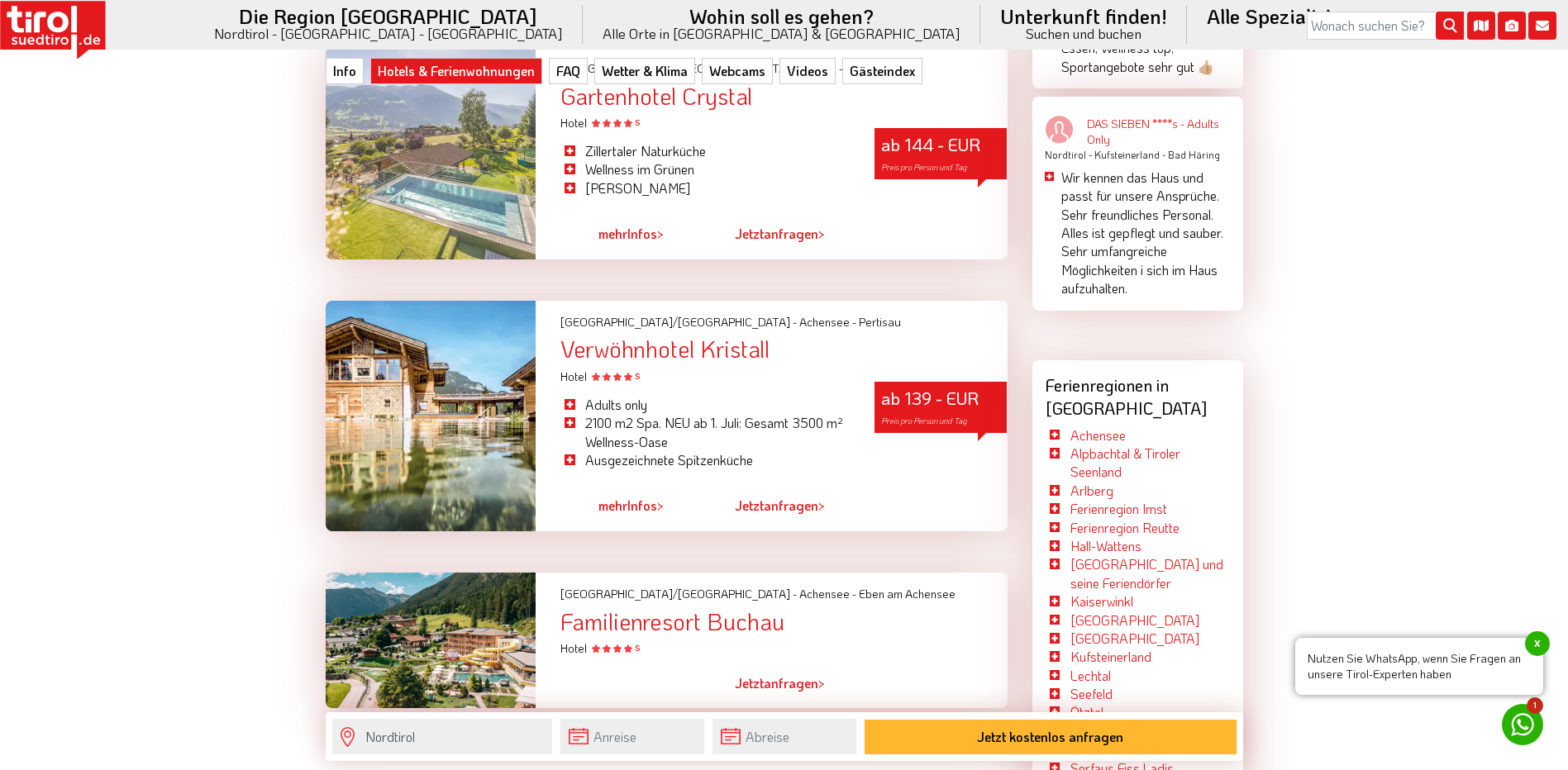
scroll to position [3222, 0]
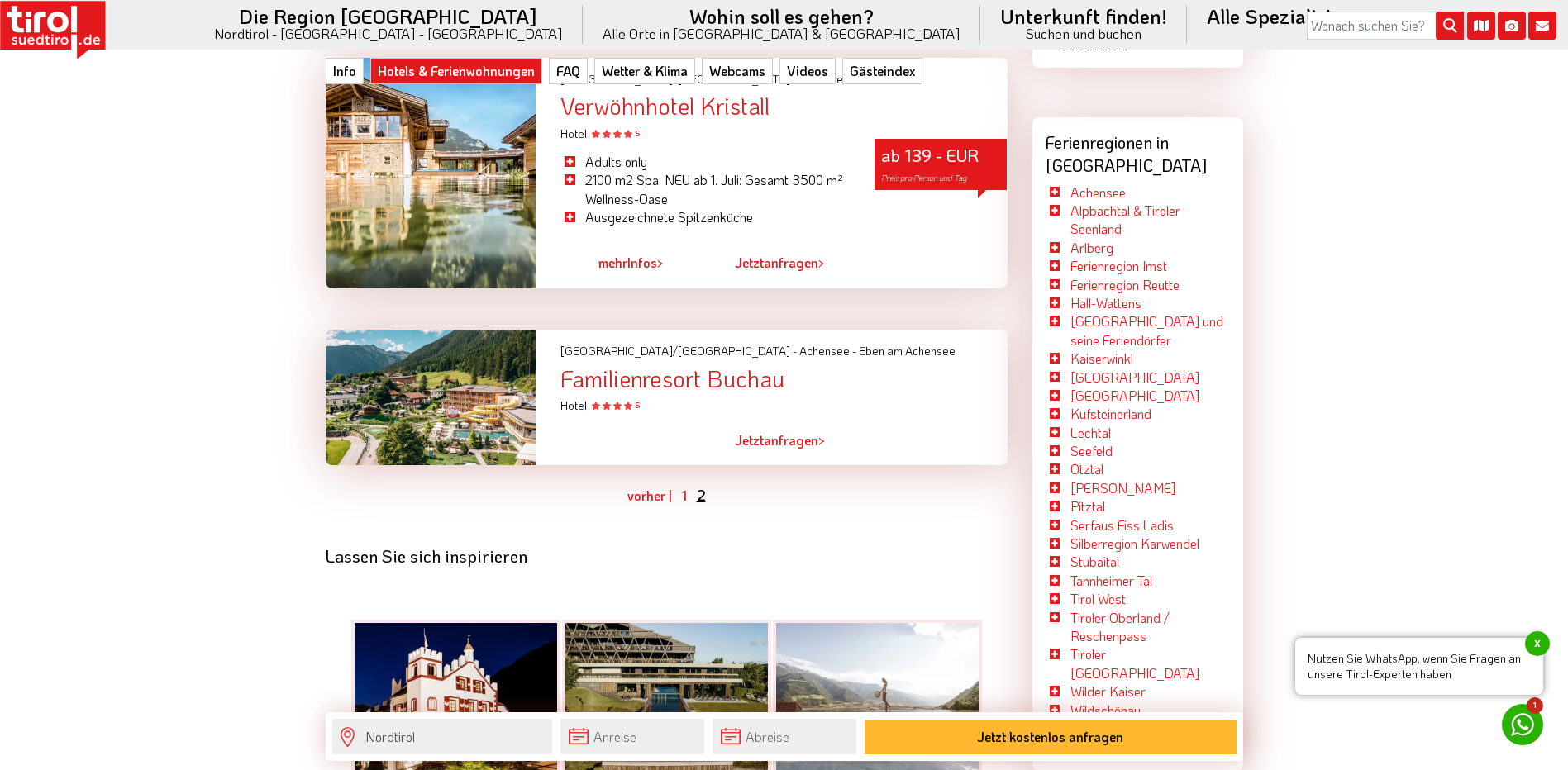
click at [697, 485] on link "2" at bounding box center [701, 495] width 9 height 20
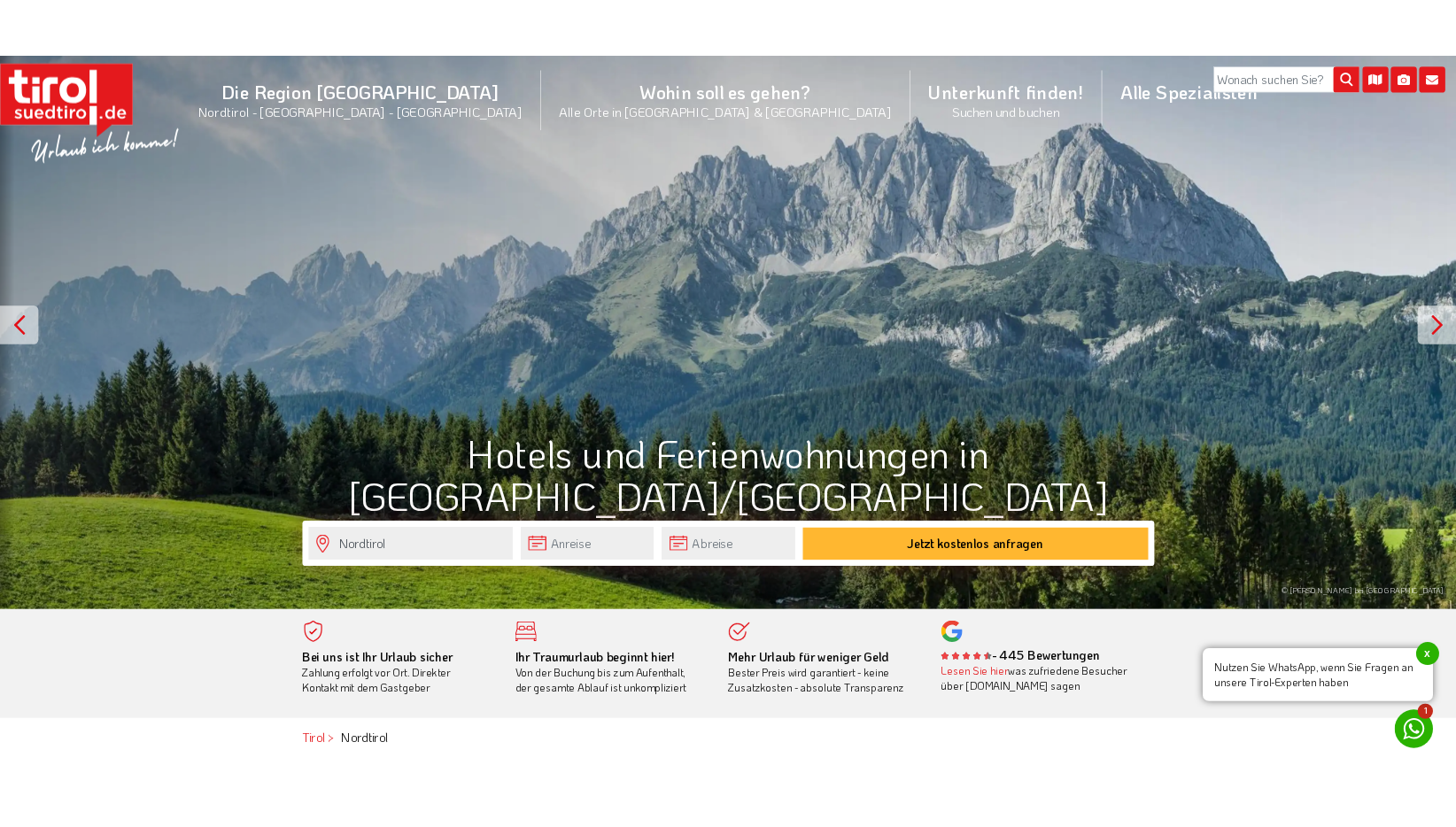
scroll to position [0, 0]
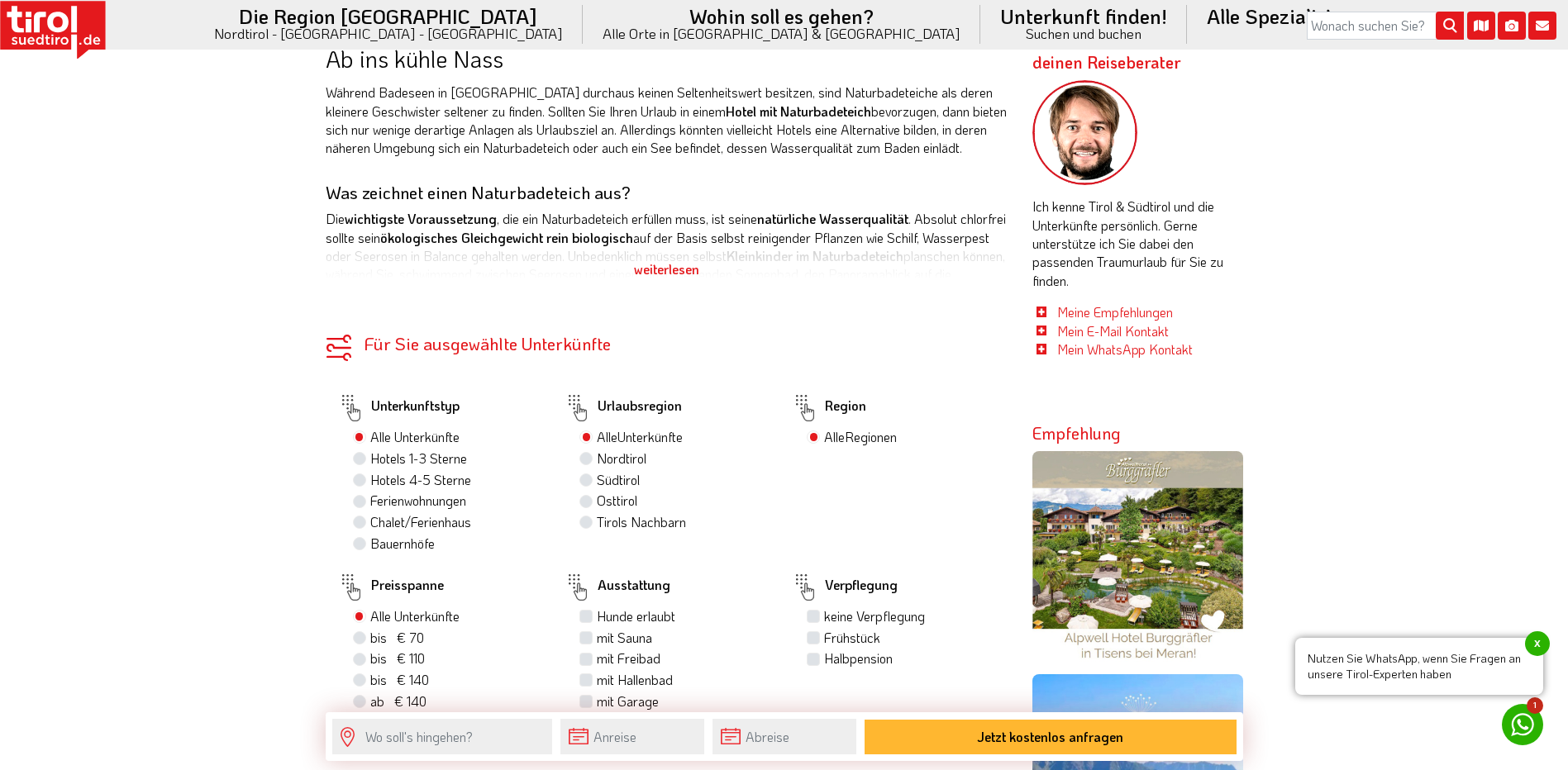
scroll to position [826, 0]
click at [671, 265] on div "weiterlesen" at bounding box center [666, 268] width 682 height 41
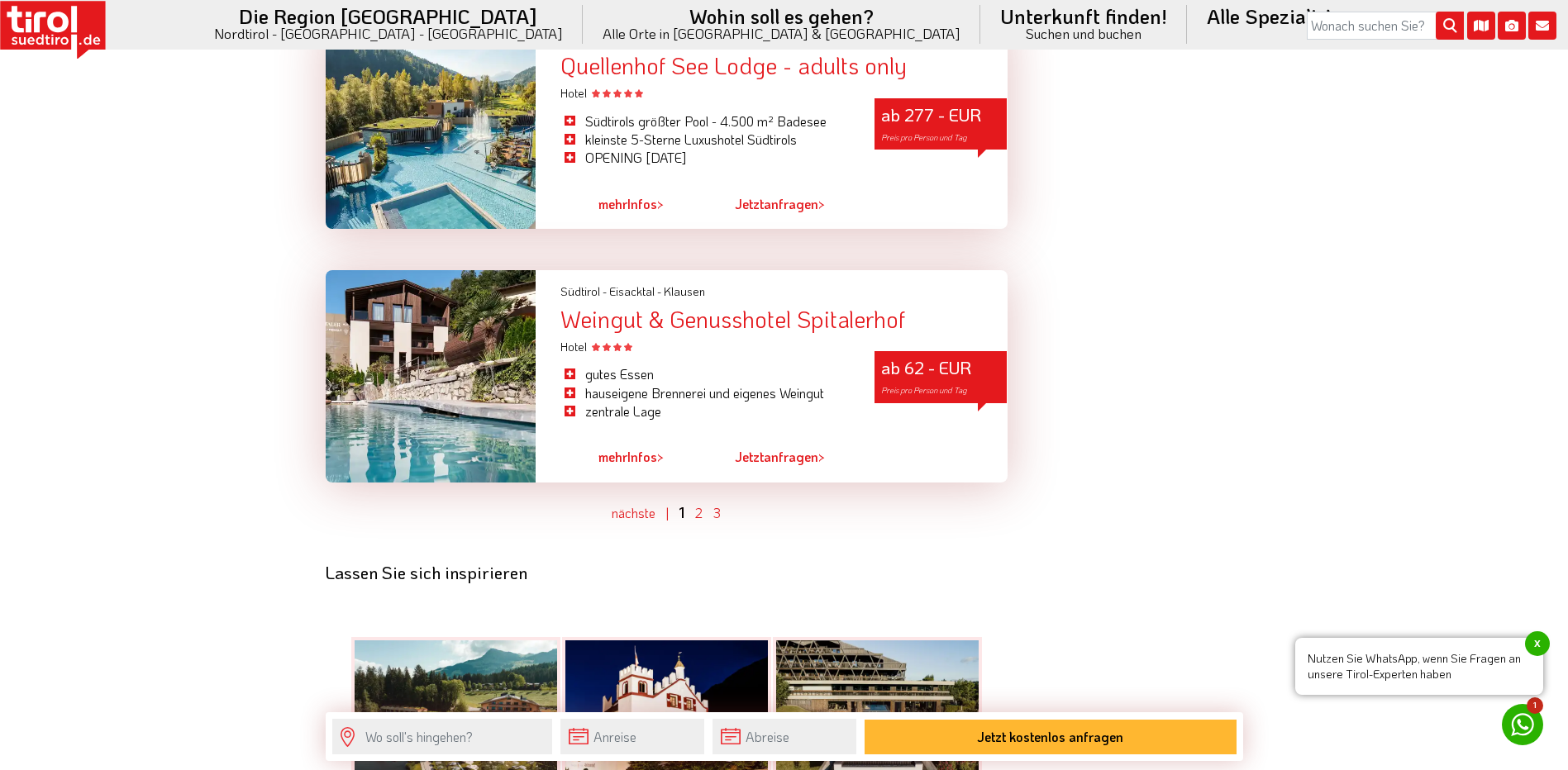
scroll to position [4792, 0]
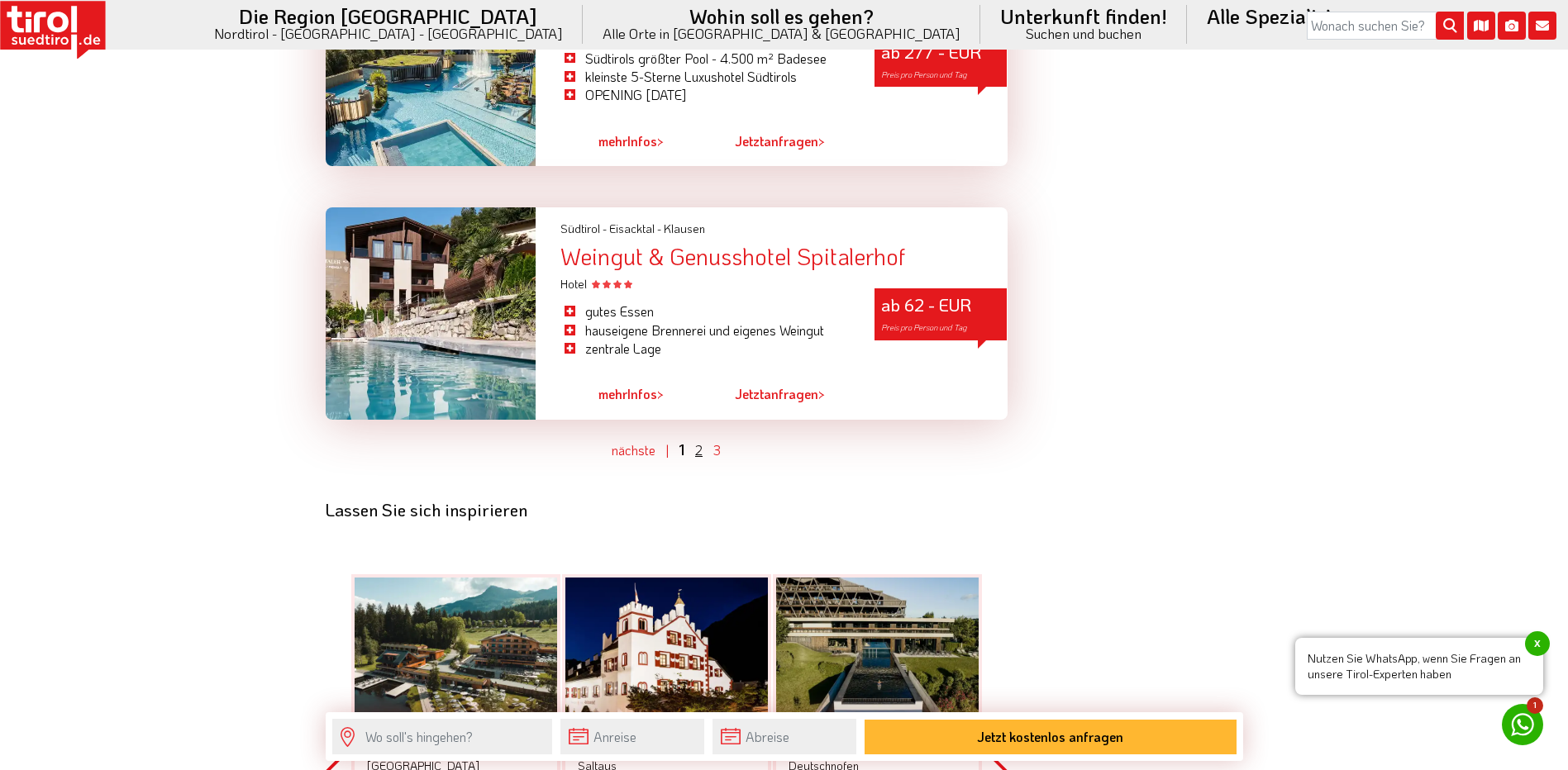
click at [695, 441] on link "2" at bounding box center [699, 449] width 7 height 17
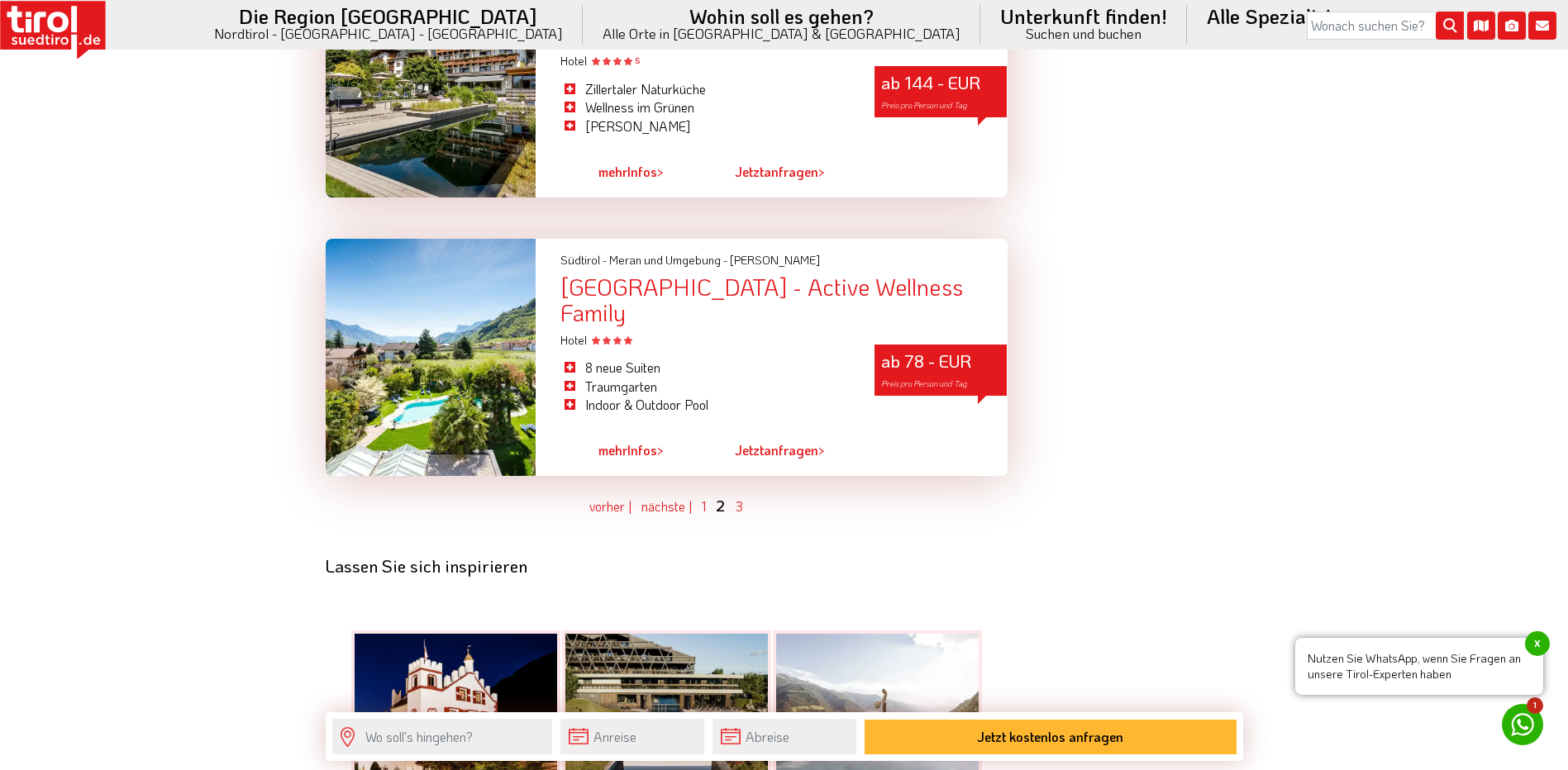
scroll to position [4617, 0]
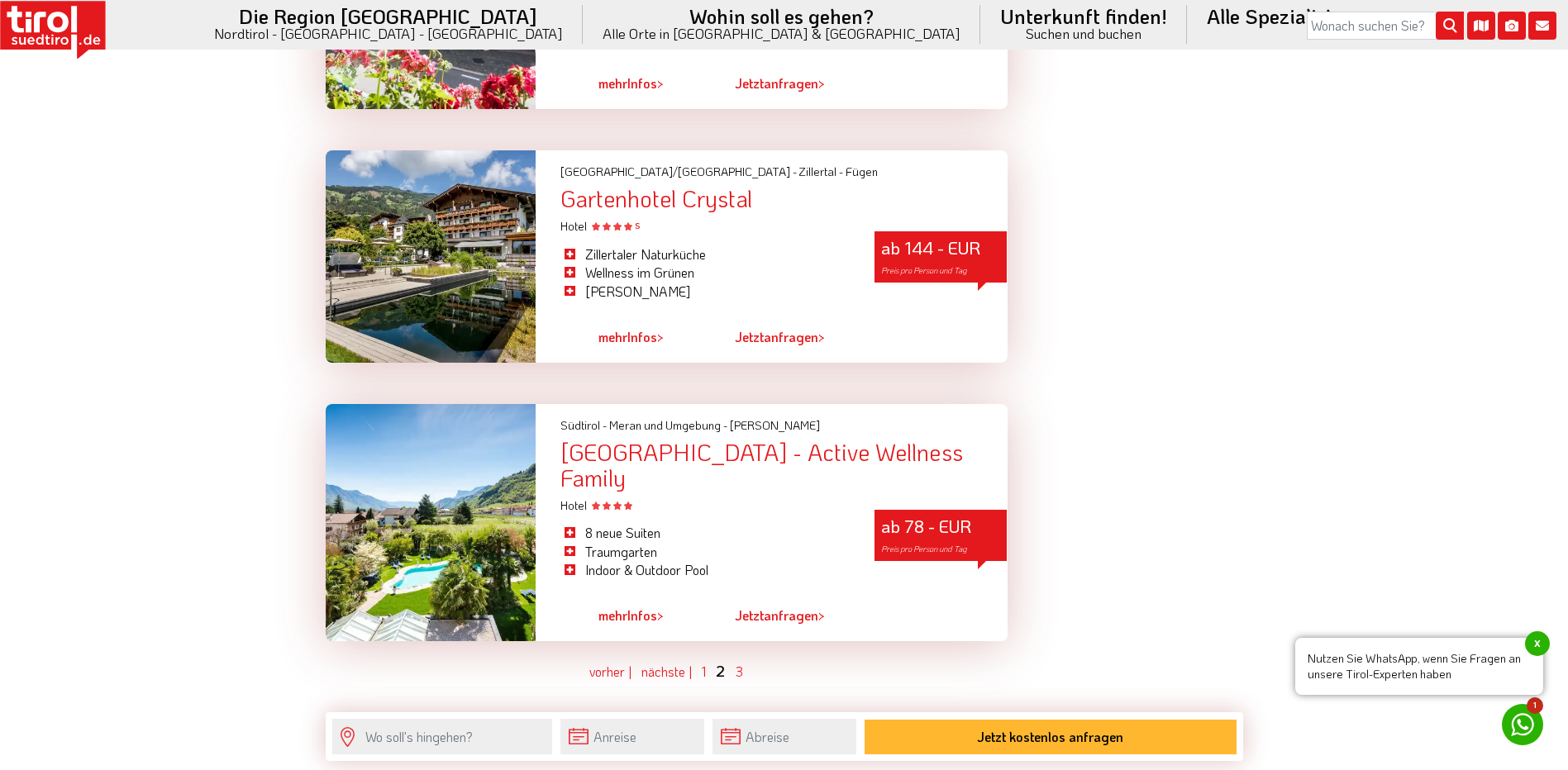
drag, startPoint x: 474, startPoint y: 230, endPoint x: 888, endPoint y: 271, distance: 416.0
drag, startPoint x: 888, startPoint y: 271, endPoint x: 640, endPoint y: 292, distance: 248.9
click at [640, 318] on link "mehr Infos >" at bounding box center [631, 337] width 65 height 38
click at [741, 663] on link "3" at bounding box center [738, 671] width 8 height 17
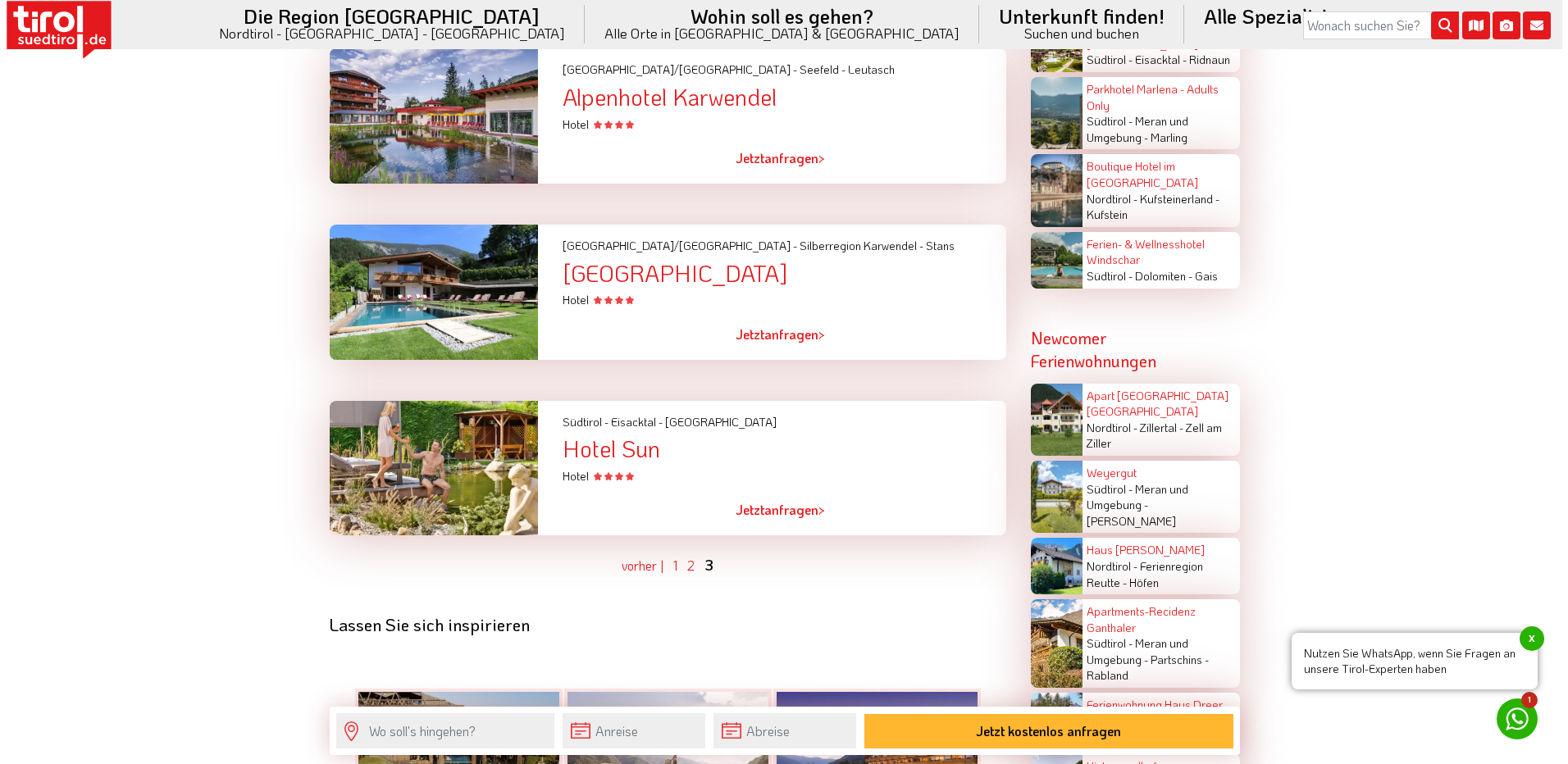
scroll to position [3188, 0]
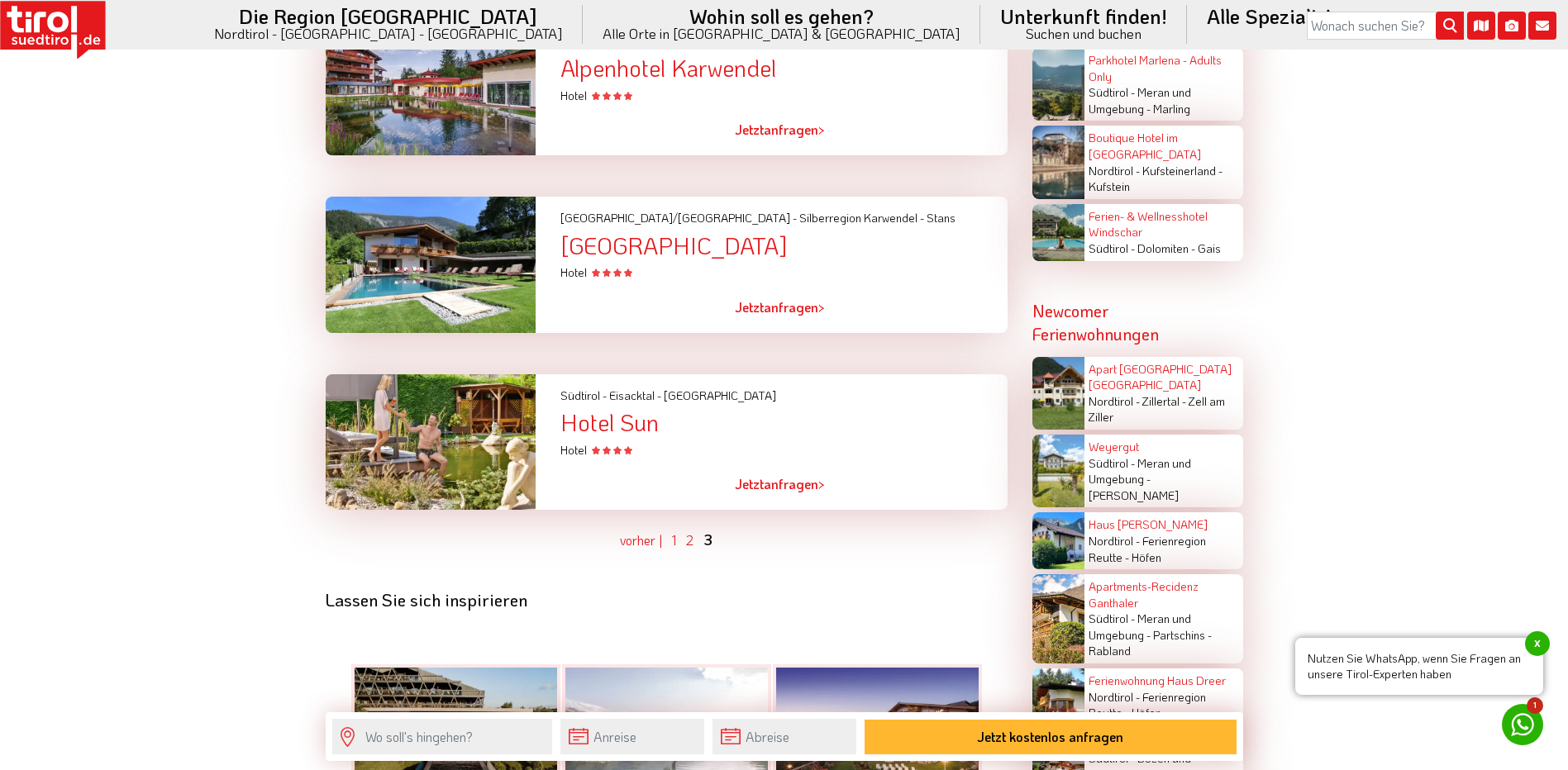
click at [462, 230] on div at bounding box center [430, 264] width 235 height 136
click at [588, 233] on div "Hotel Der Brandstetterhof" at bounding box center [783, 245] width 446 height 25
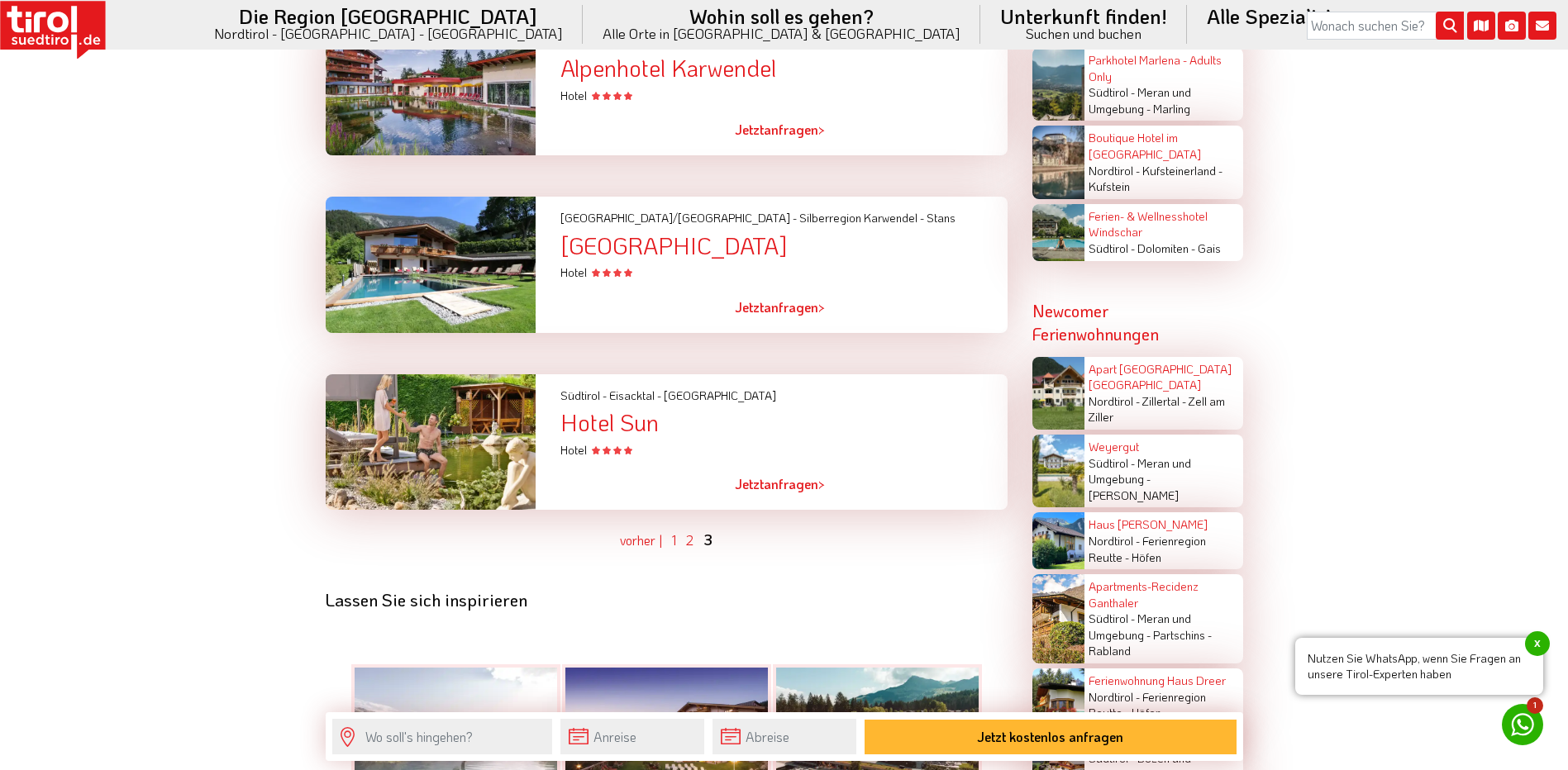
click at [686, 234] on div "Hotel Der Brandstetterhof" at bounding box center [783, 245] width 446 height 25
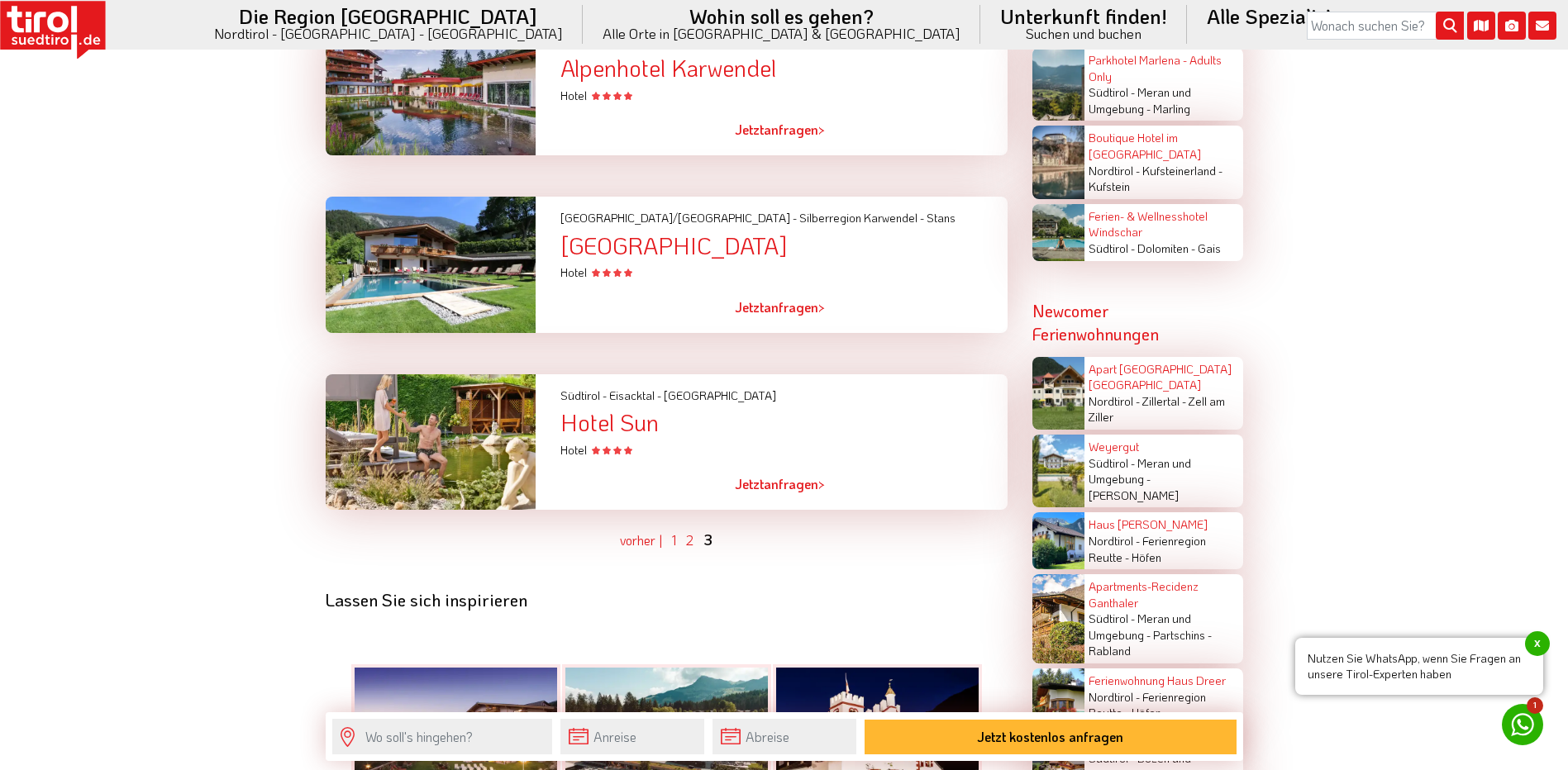
click at [599, 210] on span "[GEOGRAPHIC_DATA]/[GEOGRAPHIC_DATA] -" at bounding box center [678, 217] width 236 height 15
click at [601, 233] on div "Hotel Der Brandstetterhof" at bounding box center [783, 245] width 446 height 25
click at [803, 264] on div "Hotel" at bounding box center [783, 272] width 446 height 16
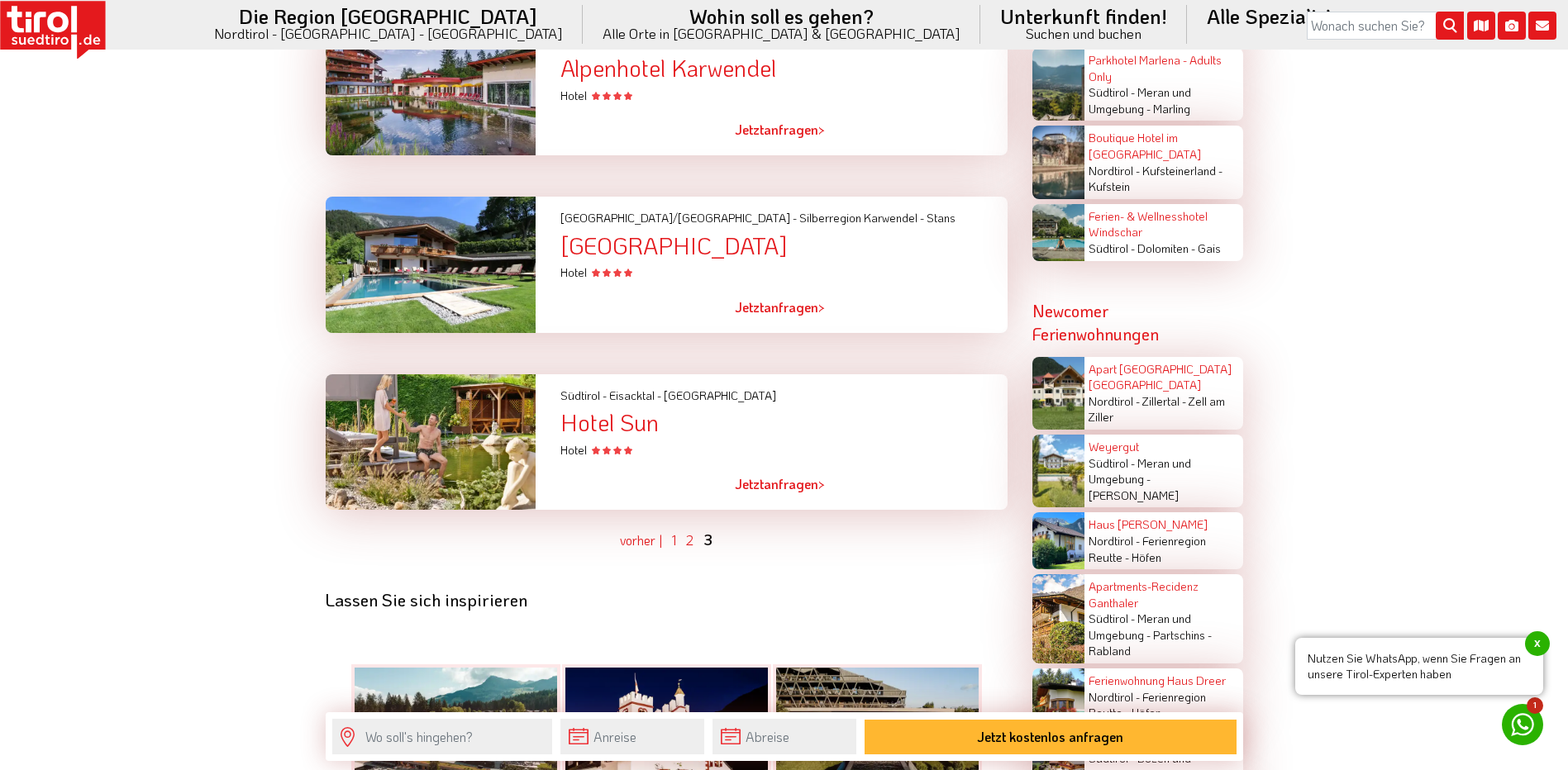
click at [792, 292] on link "Jetzt anfragen >" at bounding box center [780, 307] width 90 height 38
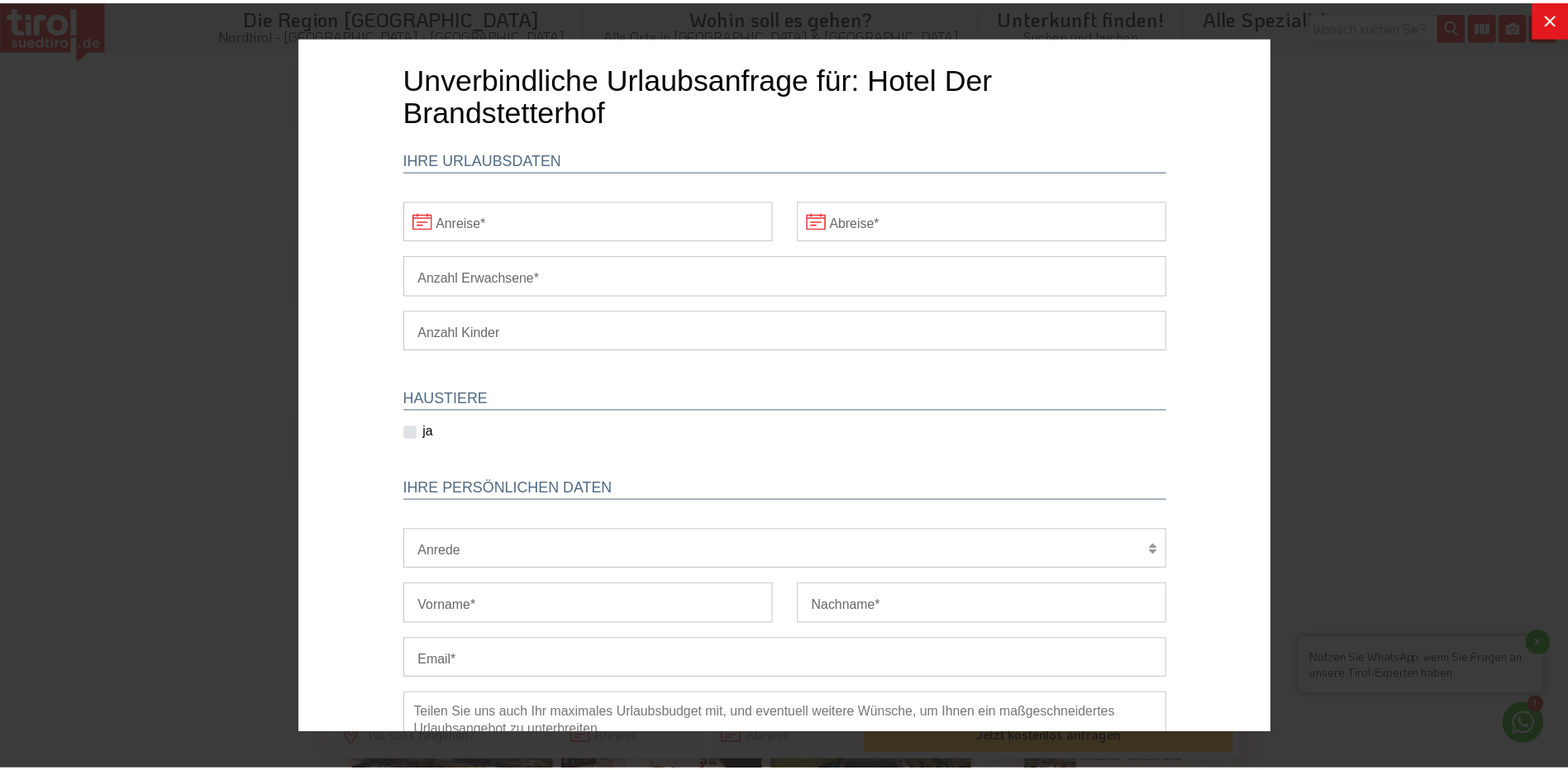
scroll to position [0, 0]
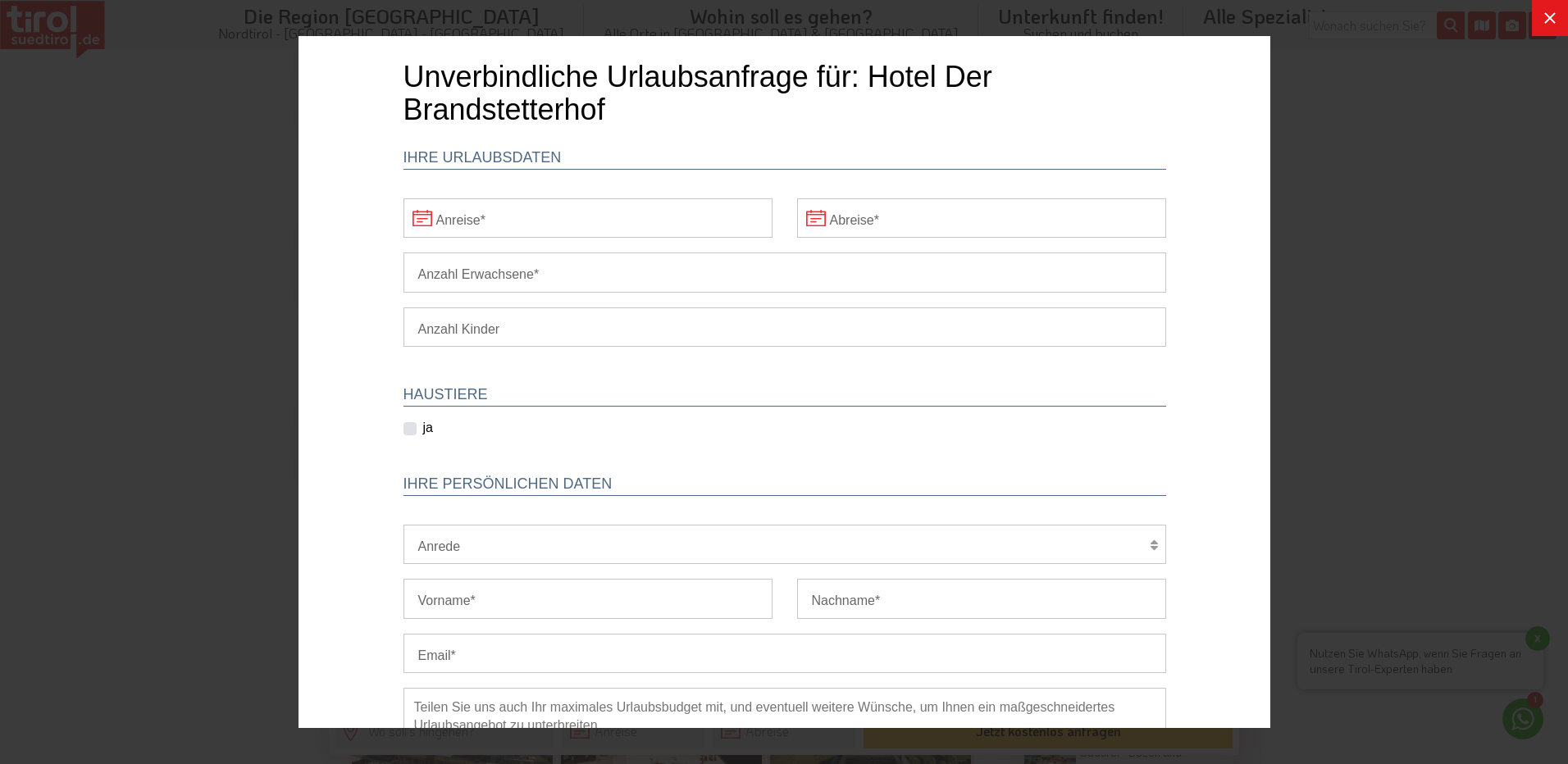
click at [1550, 25] on icon at bounding box center [1550, 18] width 20 height 20
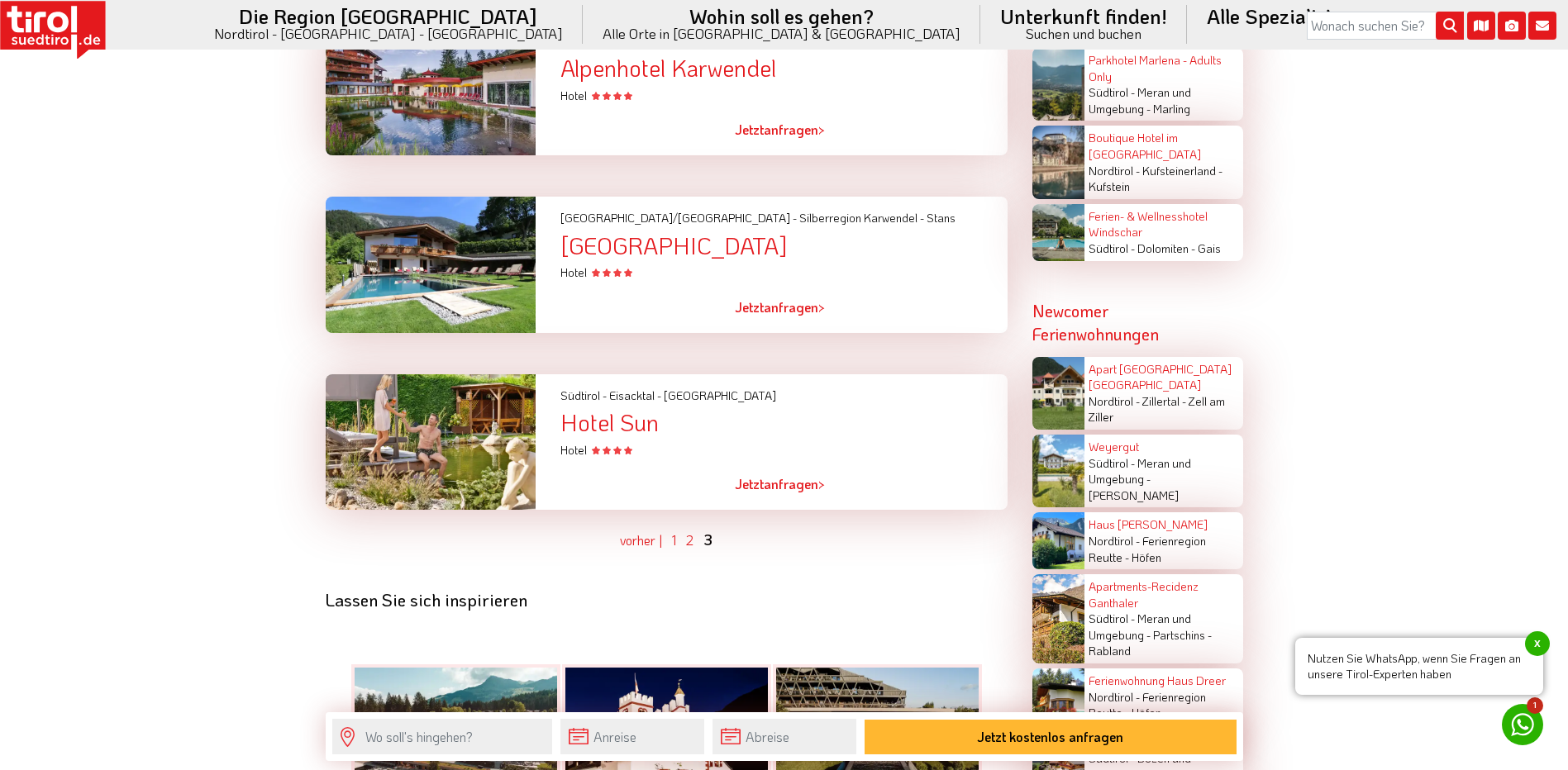
click at [687, 233] on div "Hotel Der Brandstetterhof" at bounding box center [783, 245] width 446 height 25
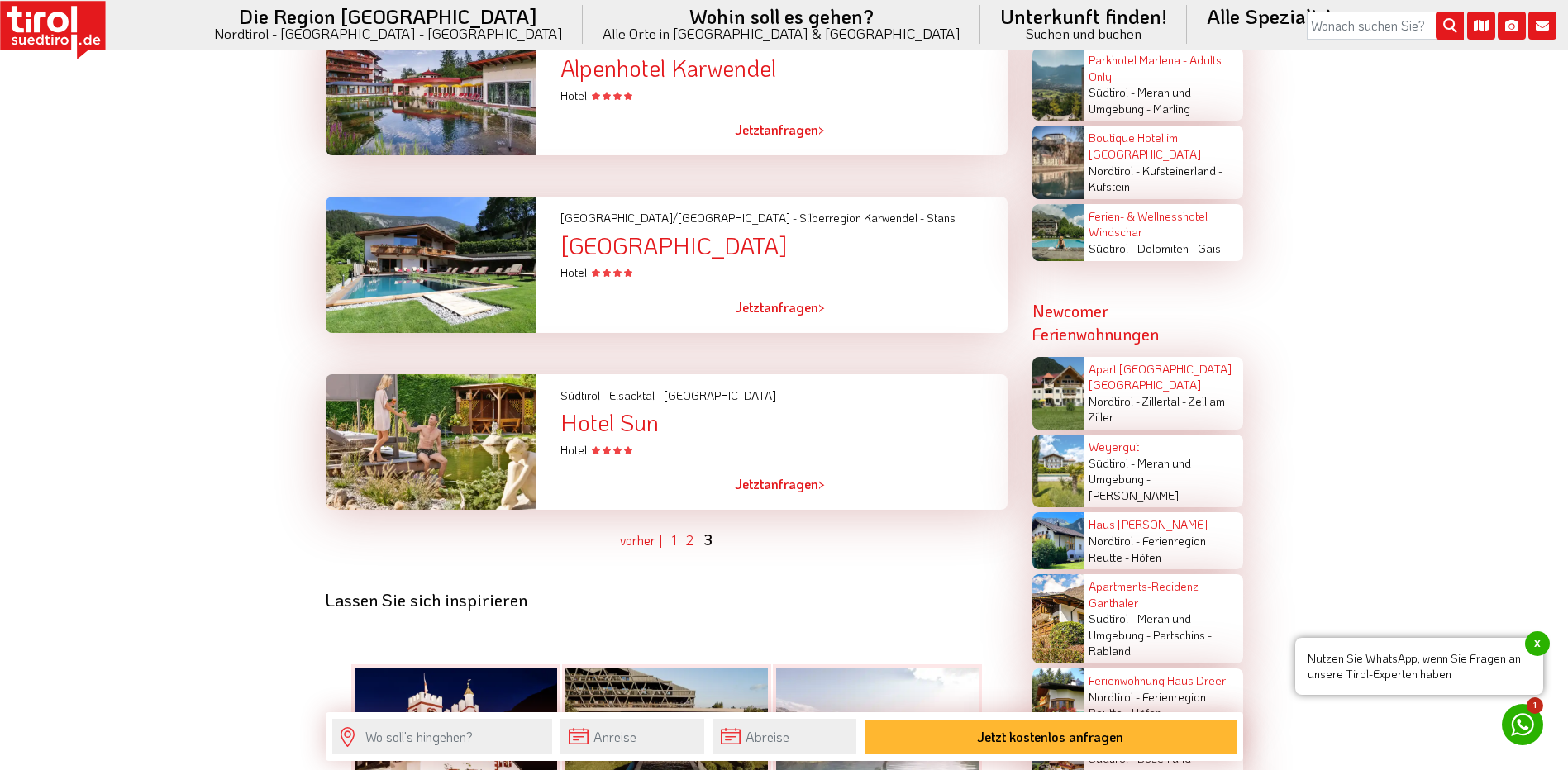
drag, startPoint x: 558, startPoint y: 224, endPoint x: 818, endPoint y: 230, distance: 260.1
click at [818, 230] on div "Tirol/Nordtirol - Silberregion Karwendel - Stans Hotel Der Brandstetterhof Hotel" at bounding box center [784, 238] width 471 height 84
copy div "Hotel Der Brandstetterhof"
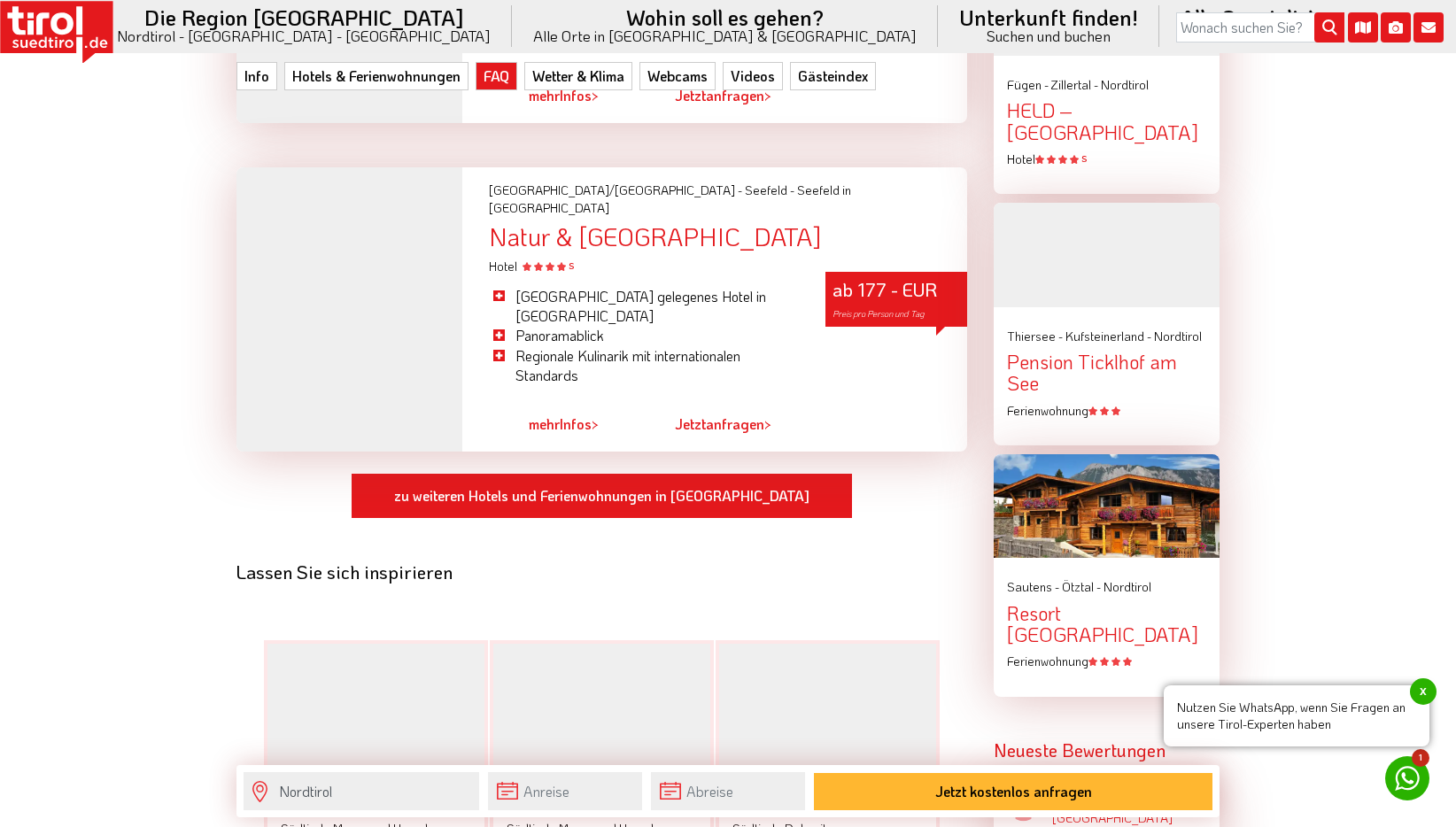
scroll to position [2068, 0]
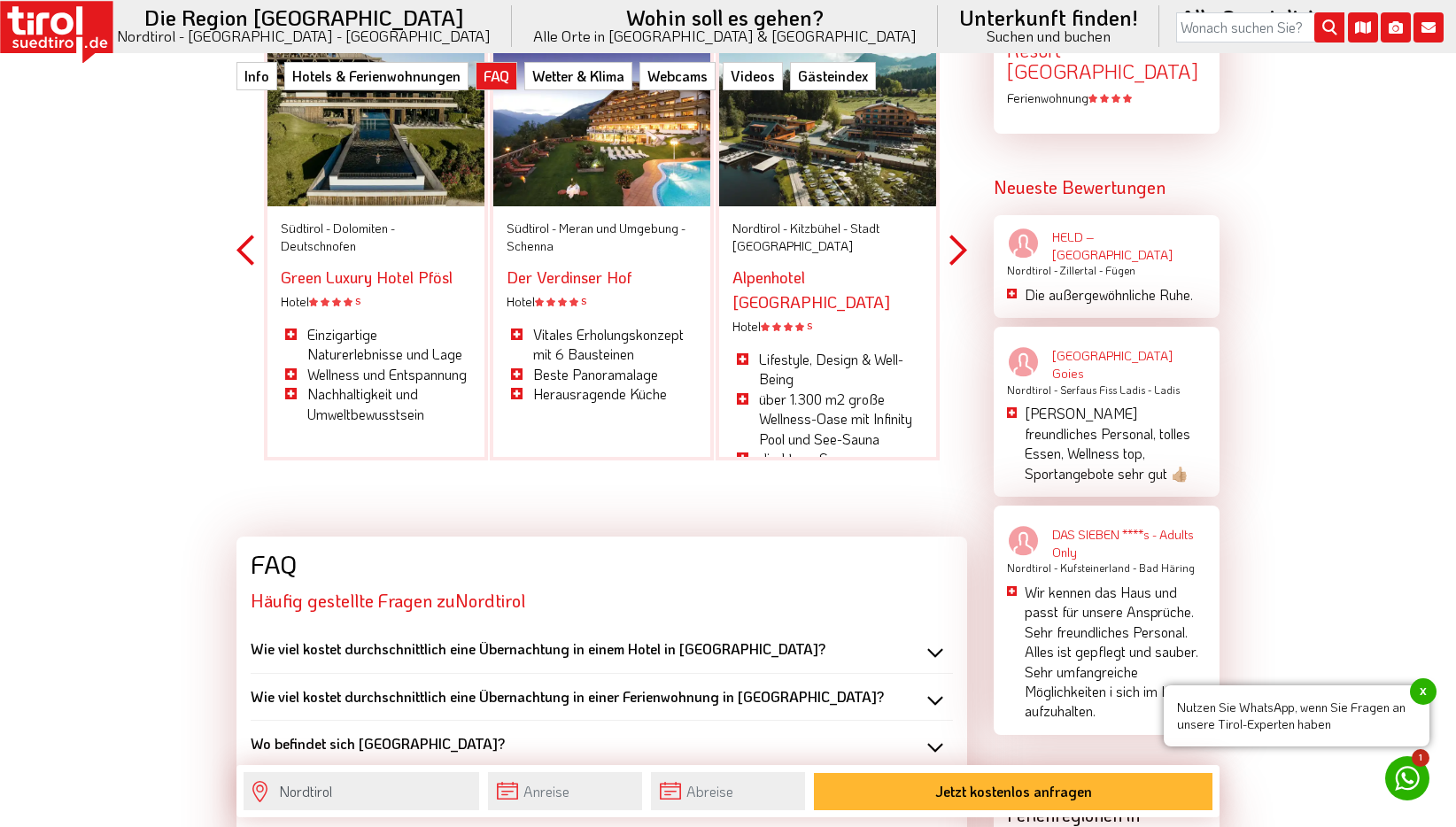
click at [41, 17] on rect at bounding box center [56, 27] width 113 height 52
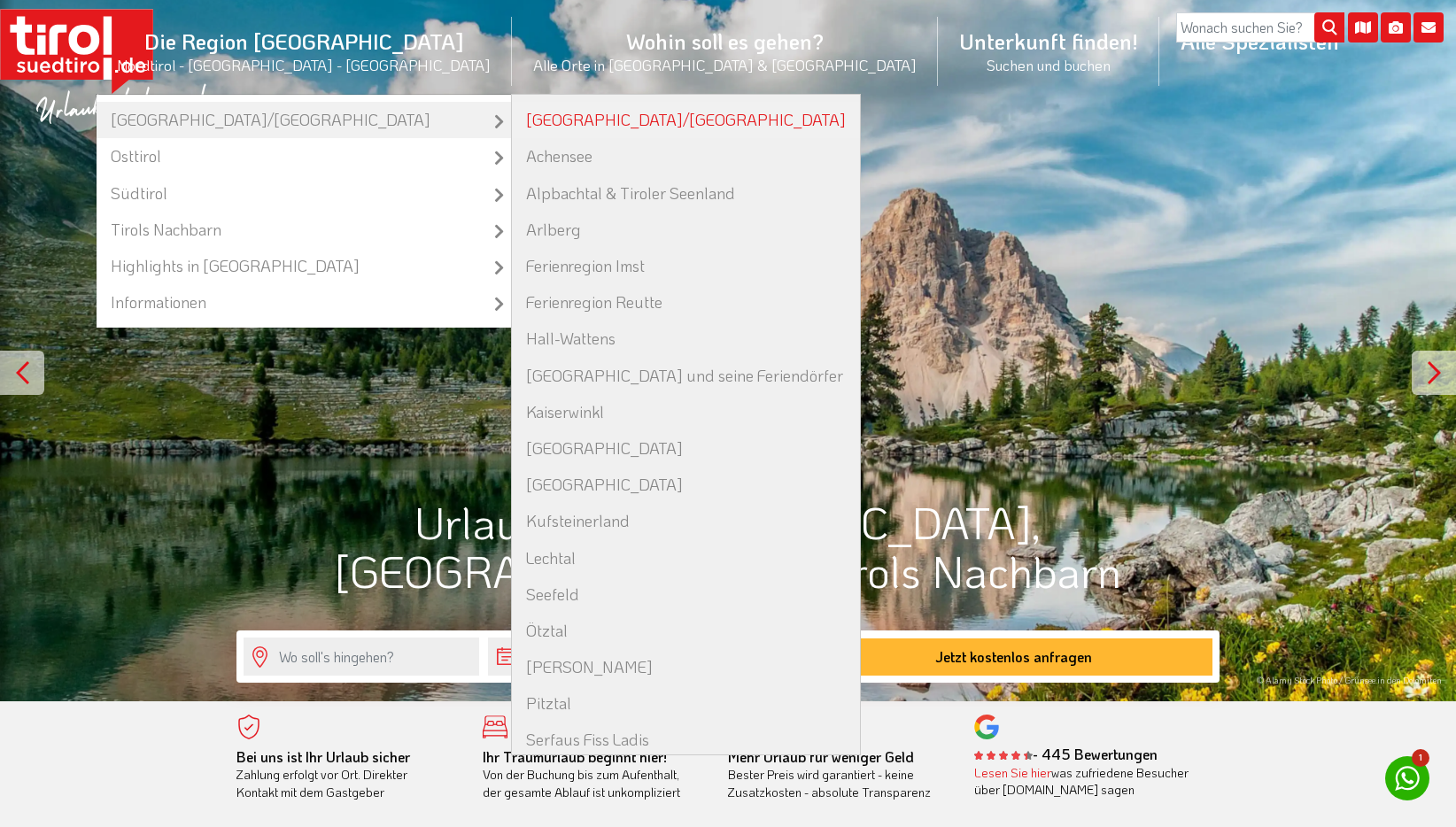
click at [556, 124] on link "[GEOGRAPHIC_DATA]/[GEOGRAPHIC_DATA]" at bounding box center [686, 120] width 348 height 37
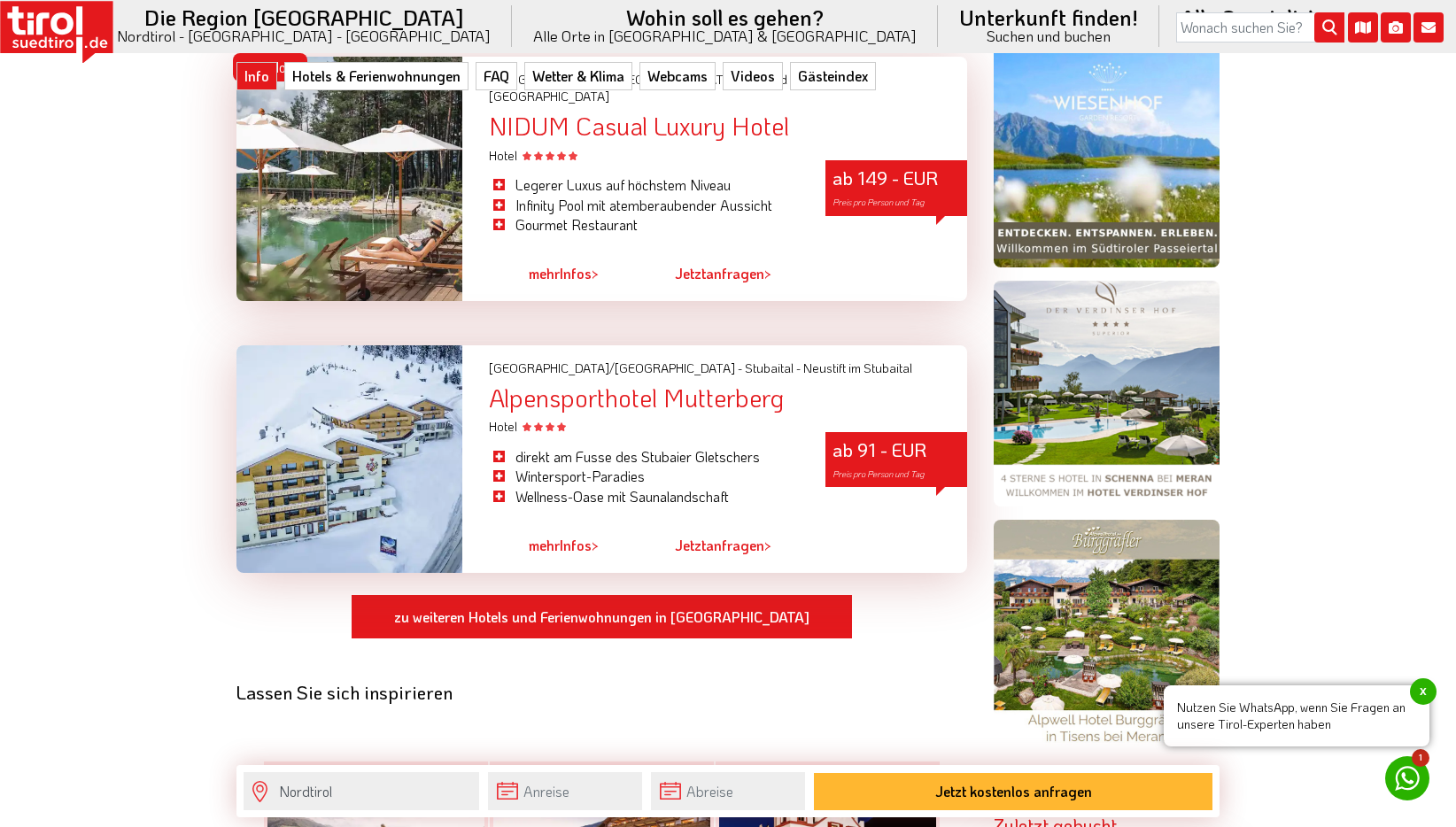
scroll to position [1416, 0]
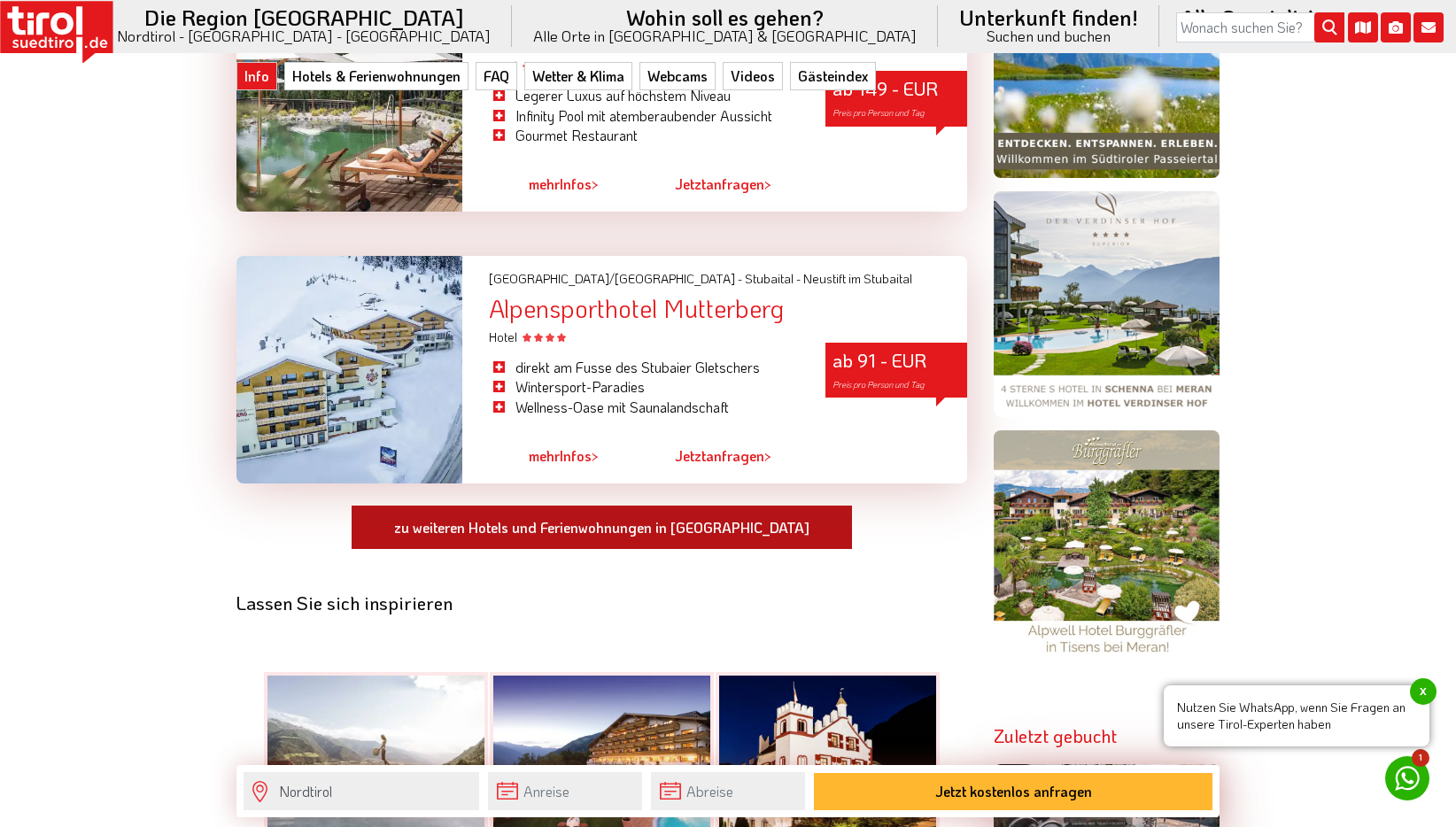
click at [611, 504] on link "zu weiteren Hotels und Ferienwohnungen in Nordtirol" at bounding box center [602, 528] width 502 height 46
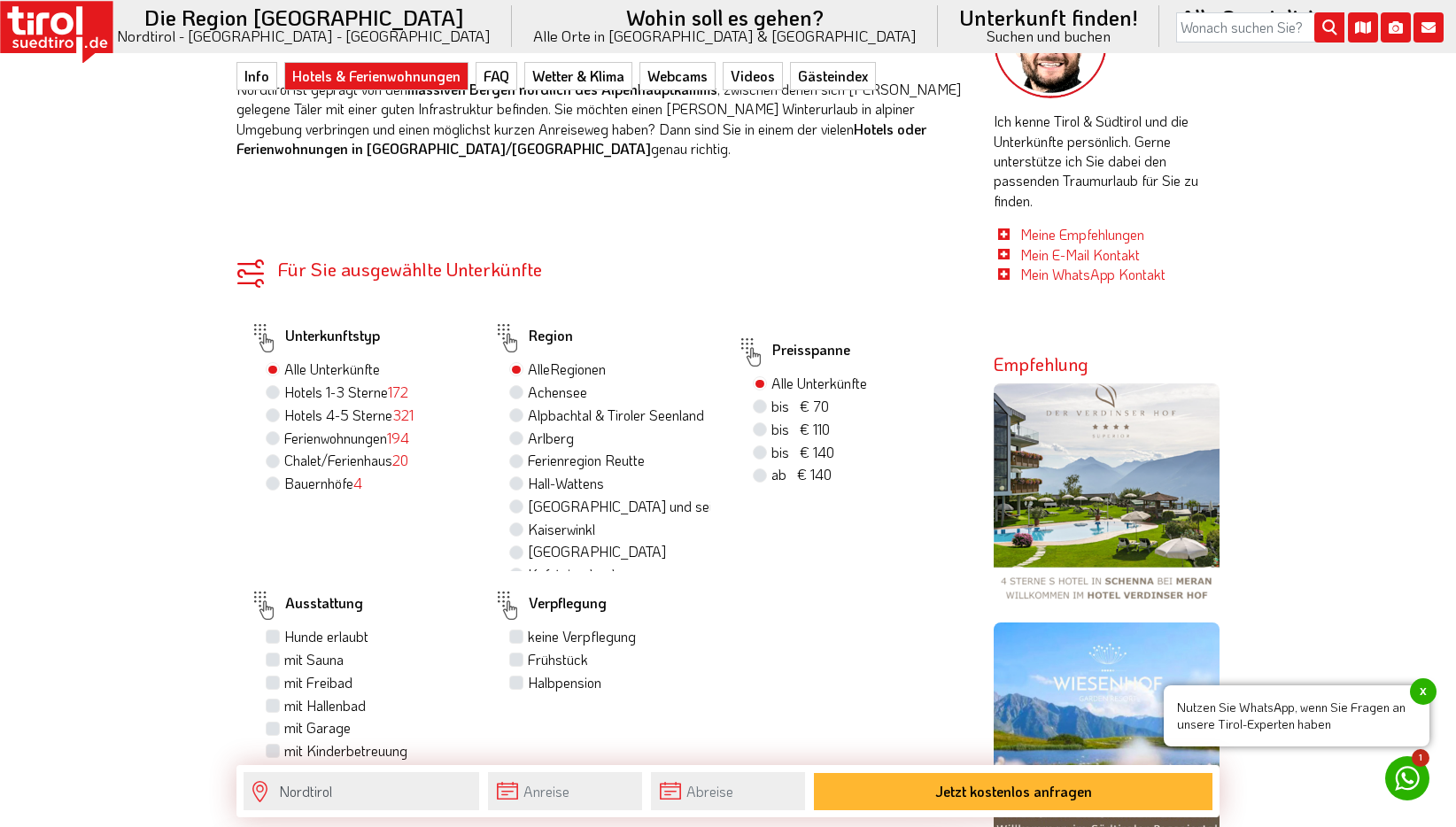
scroll to position [974, 0]
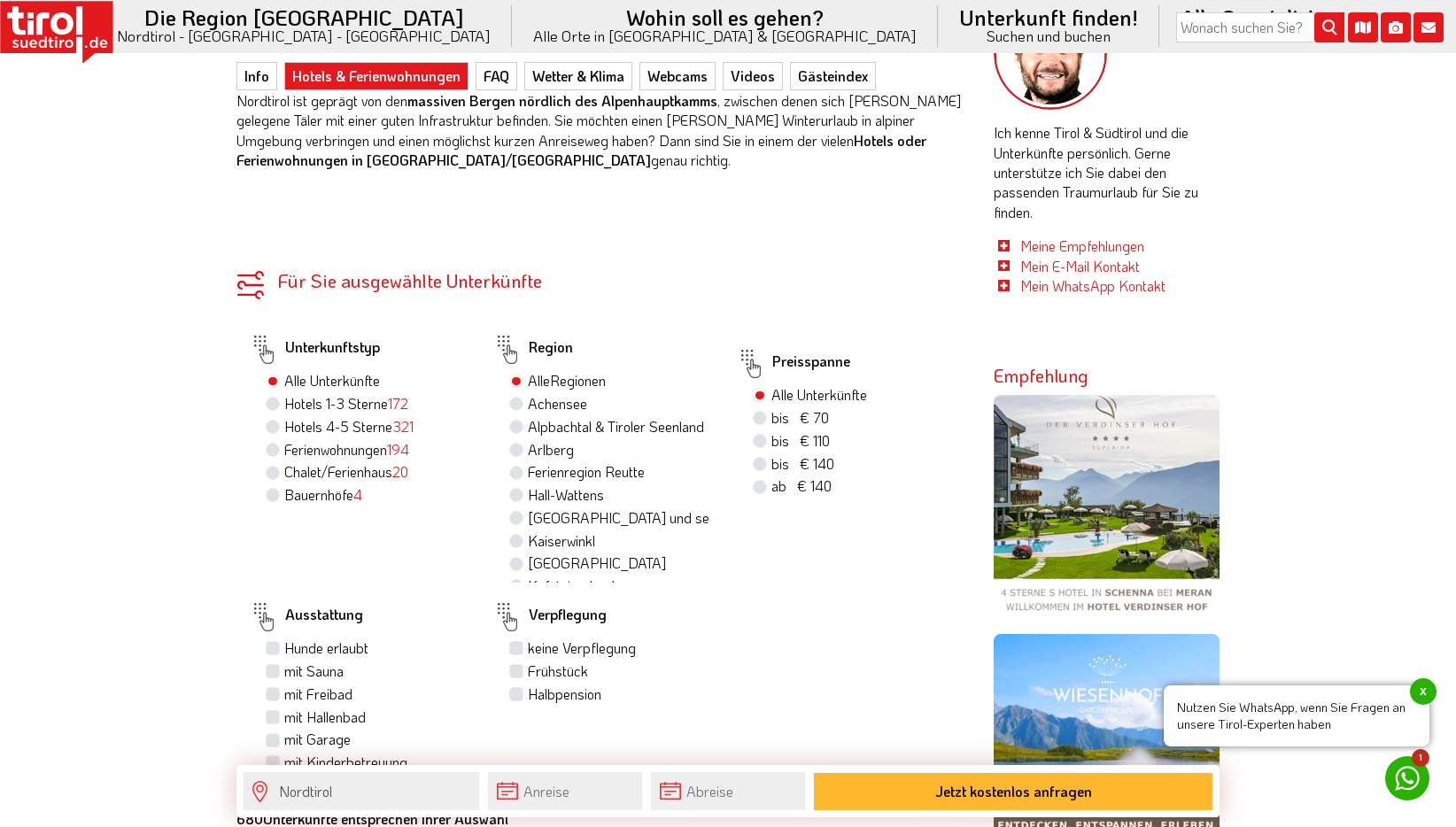
click at [284, 417] on label "Hotels 4-5 Sterne 321" at bounding box center [349, 427] width 129 height 19
click at [277, 420] on input "Hotels 4-5 Sterne 321" at bounding box center [275, 426] width 12 height 12
radio input "true"
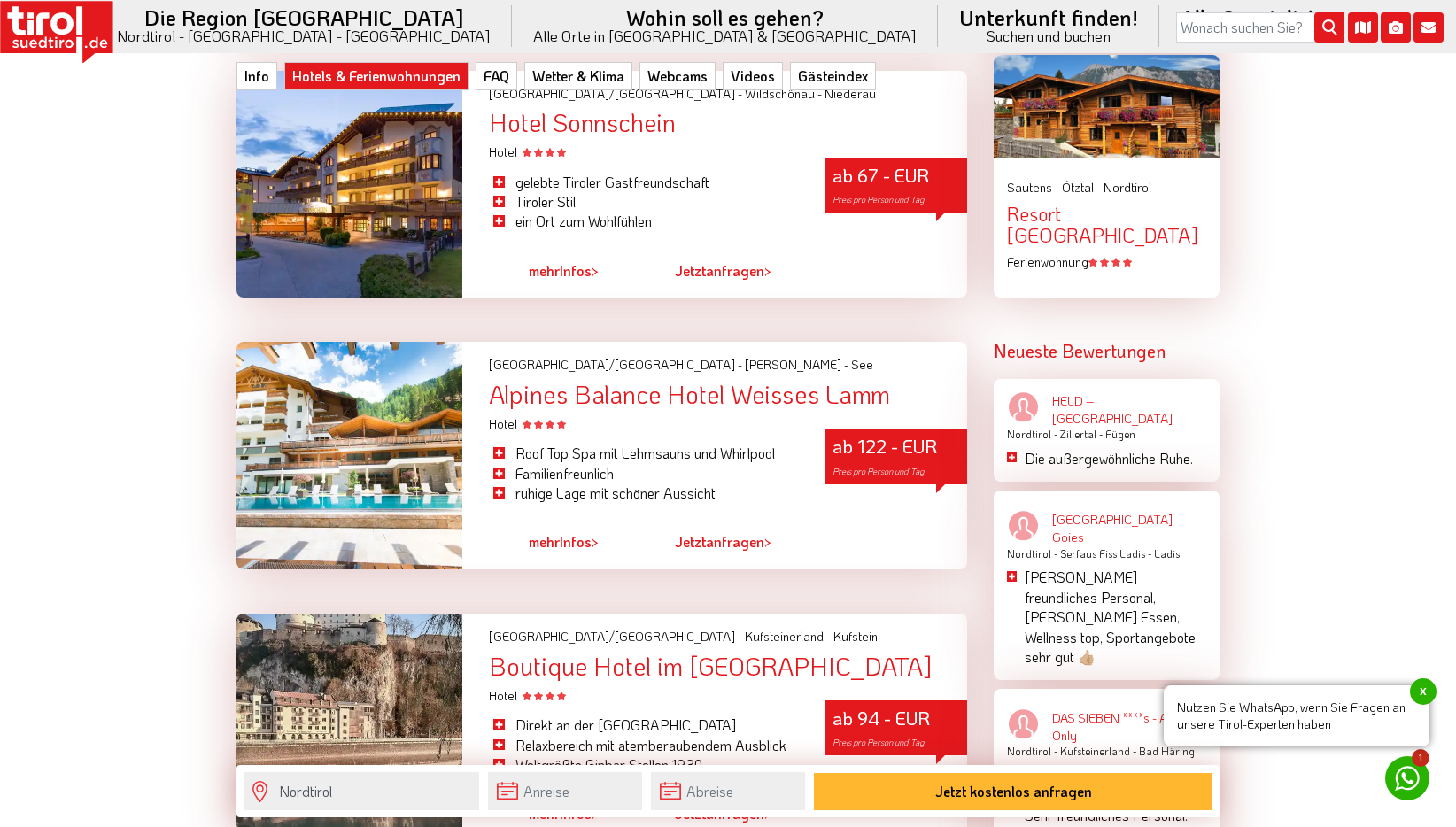
scroll to position [2656, 0]
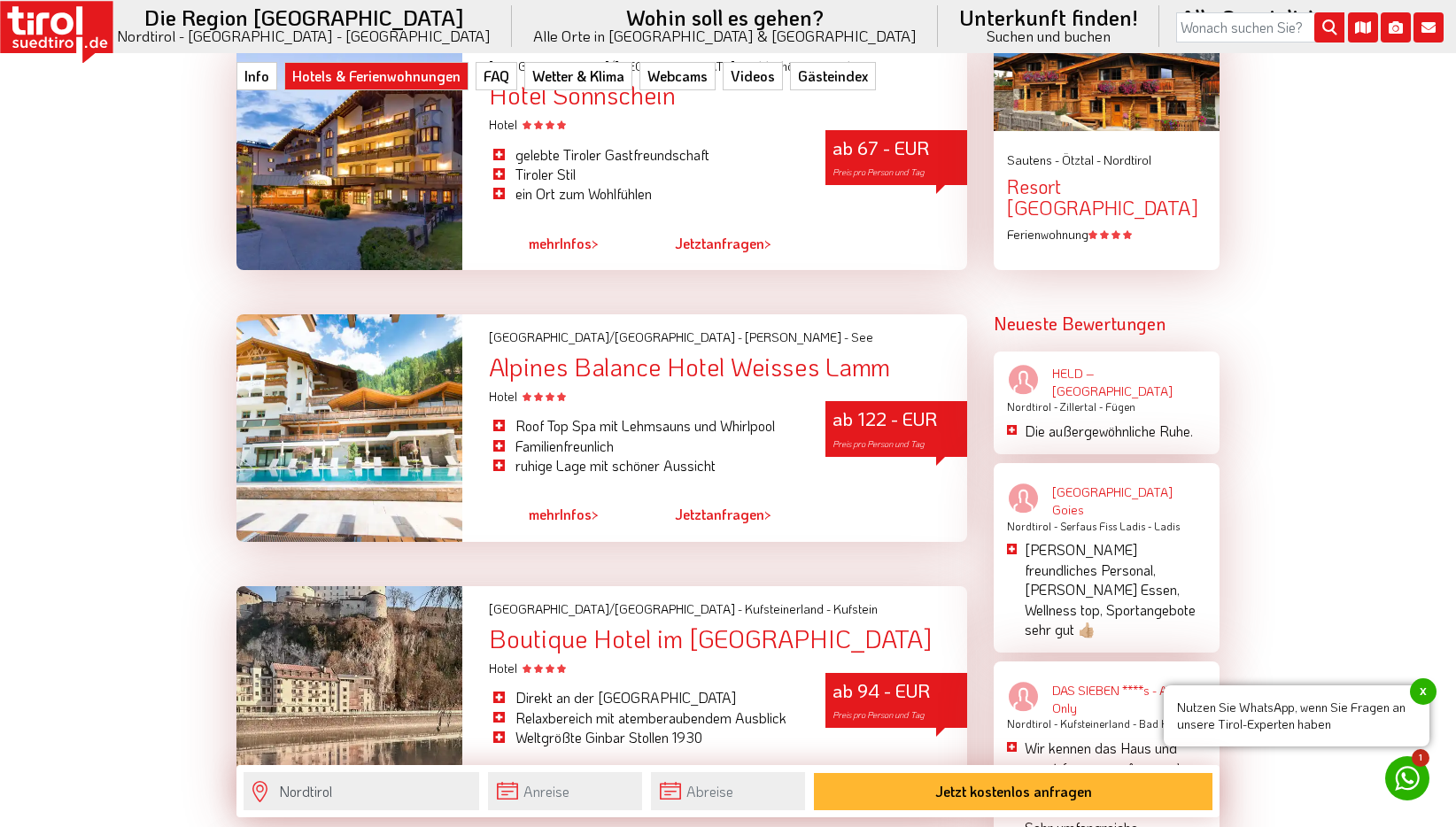
click at [365, 343] on div at bounding box center [350, 428] width 226 height 228
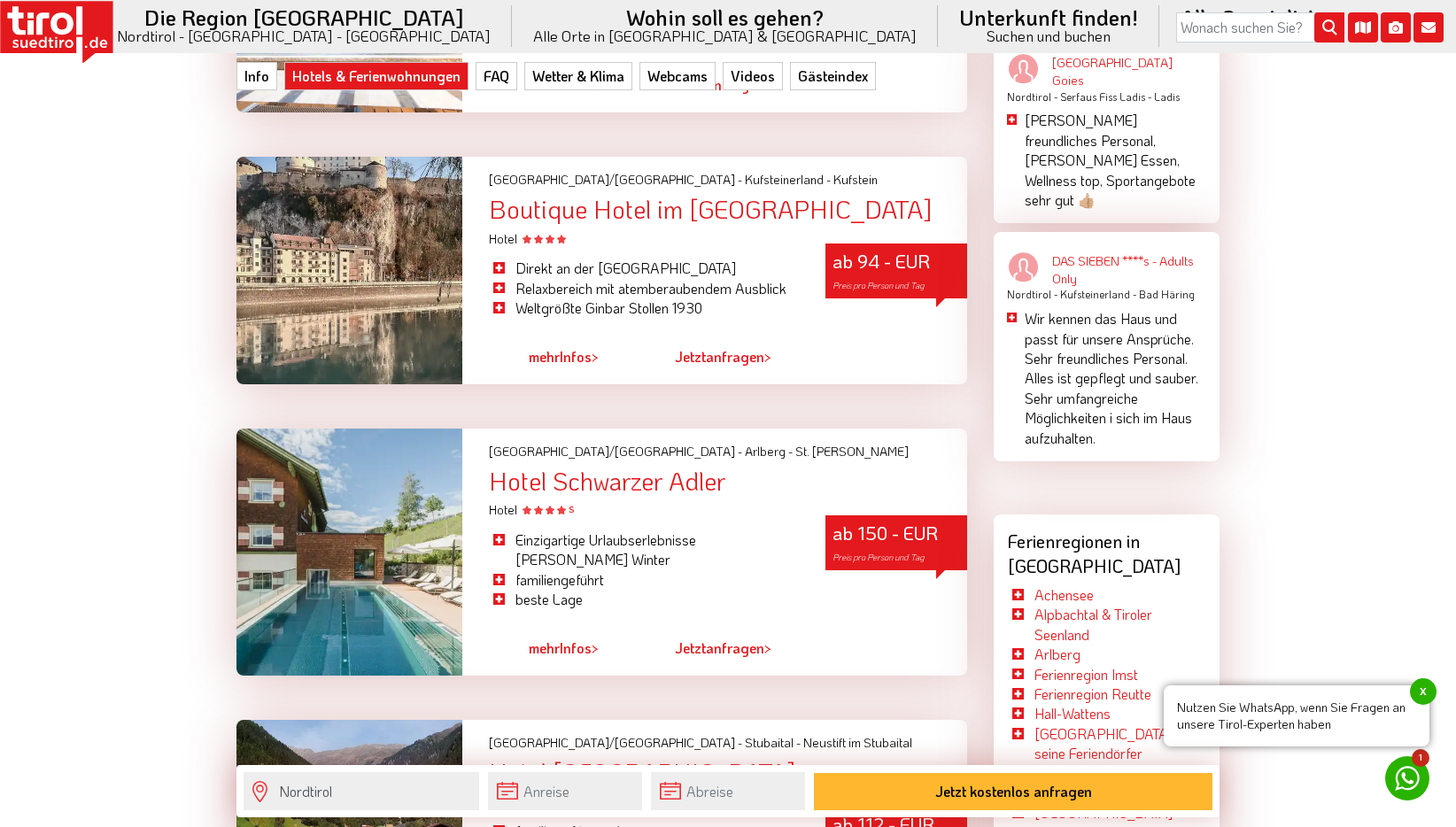
scroll to position [3187, 0]
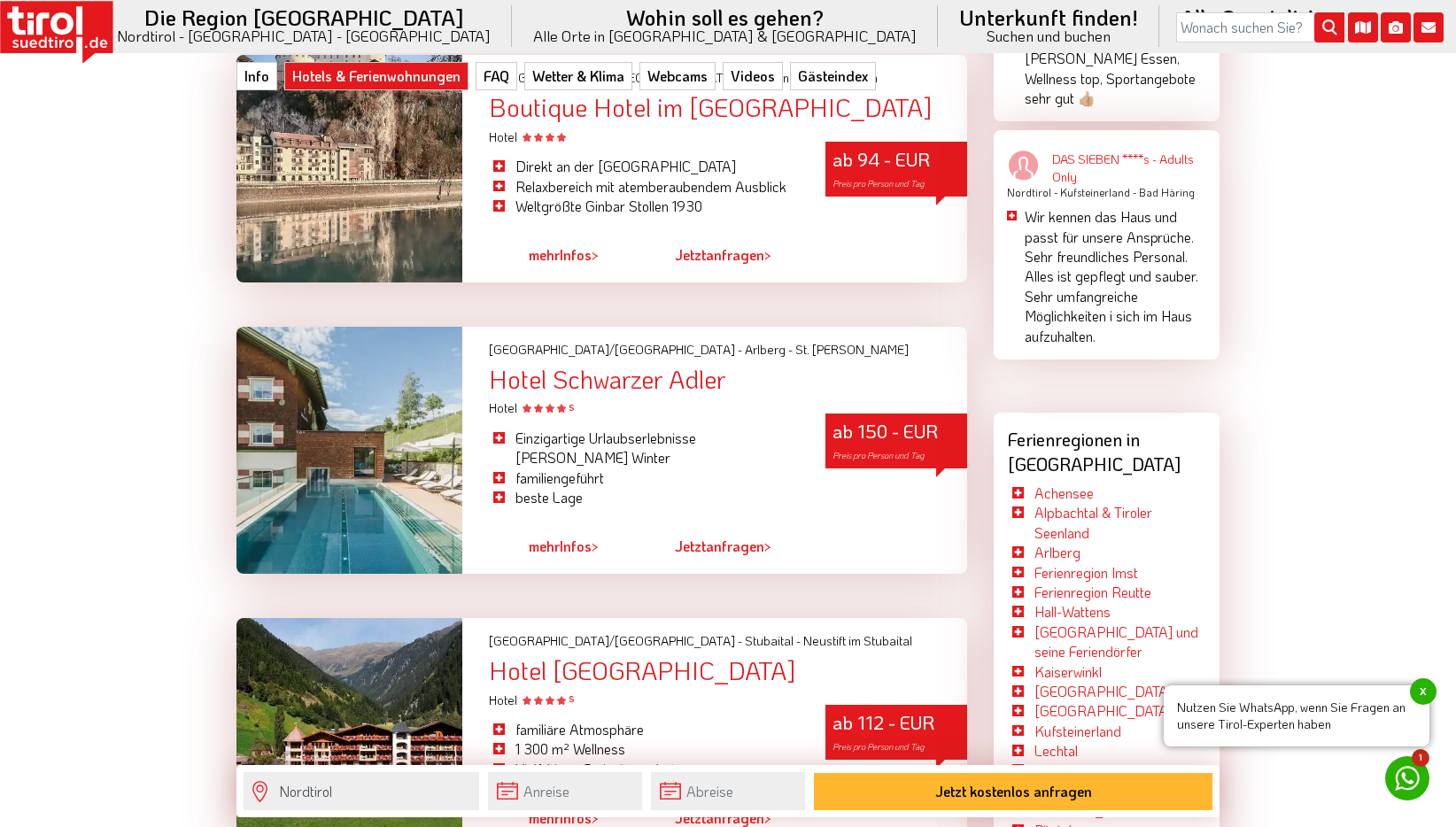
click at [392, 411] on div at bounding box center [350, 450] width 226 height 247
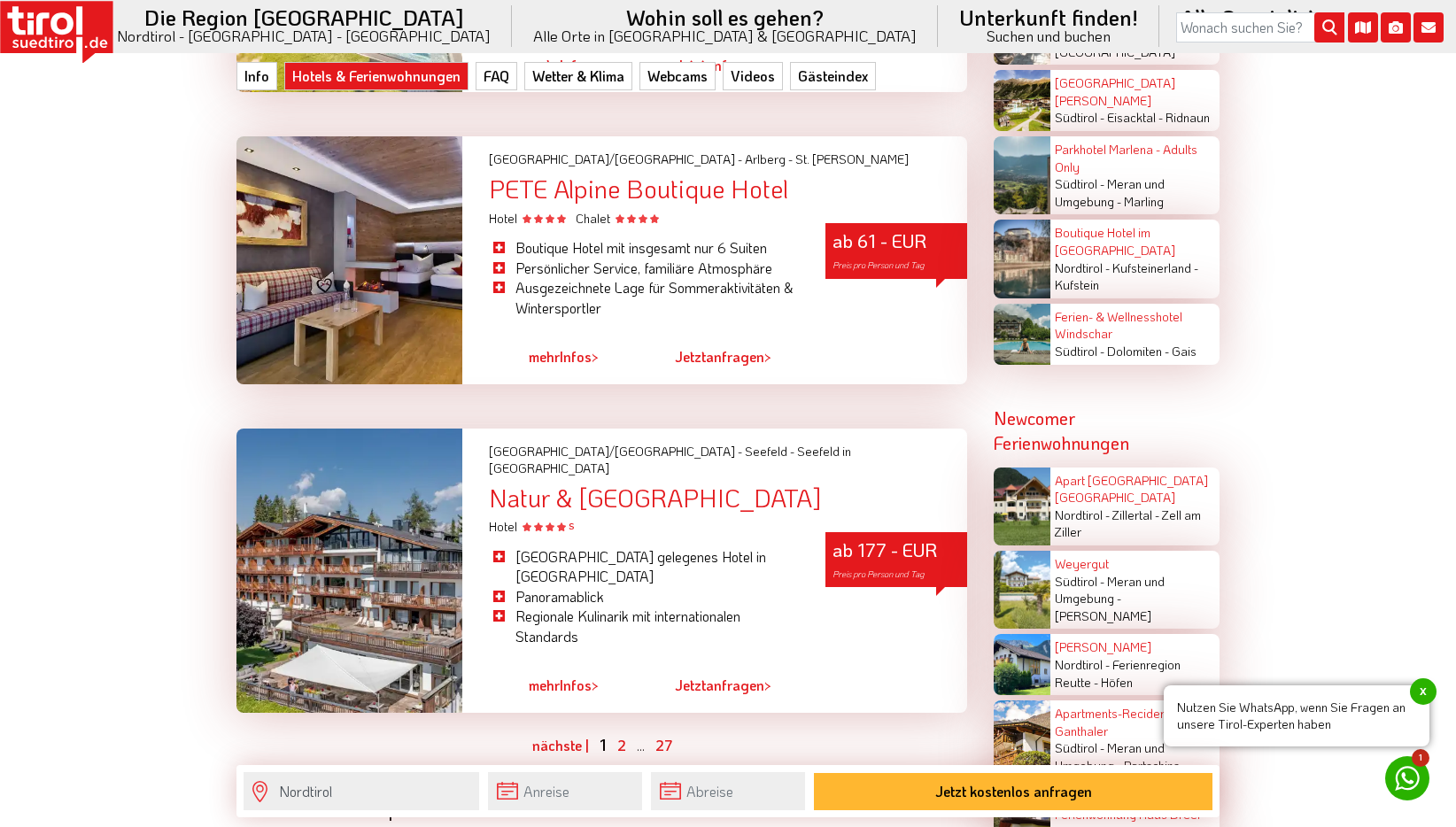
scroll to position [4516, 0]
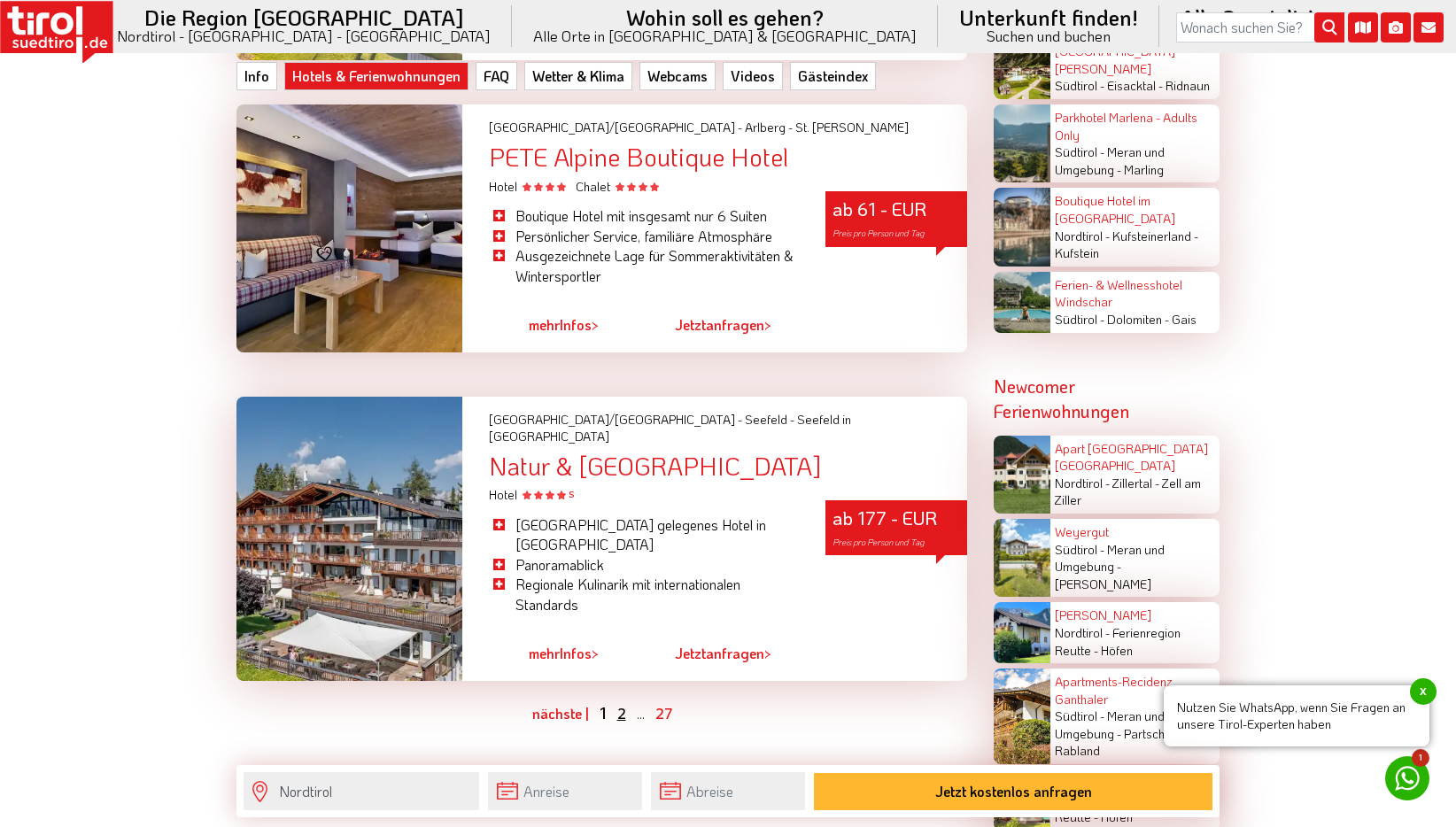
click at [617, 704] on link "2" at bounding box center [621, 713] width 9 height 18
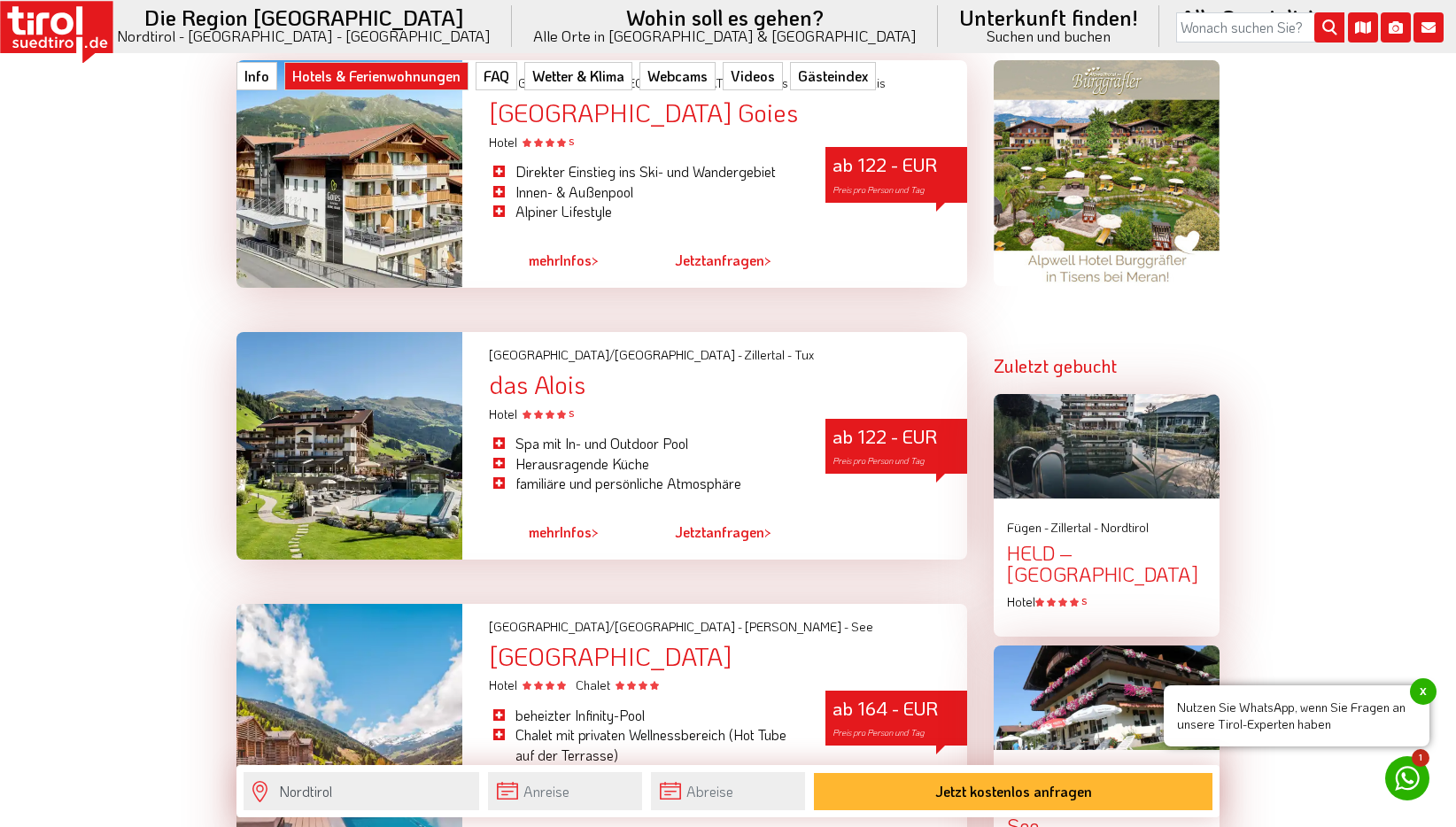
scroll to position [1724, 0]
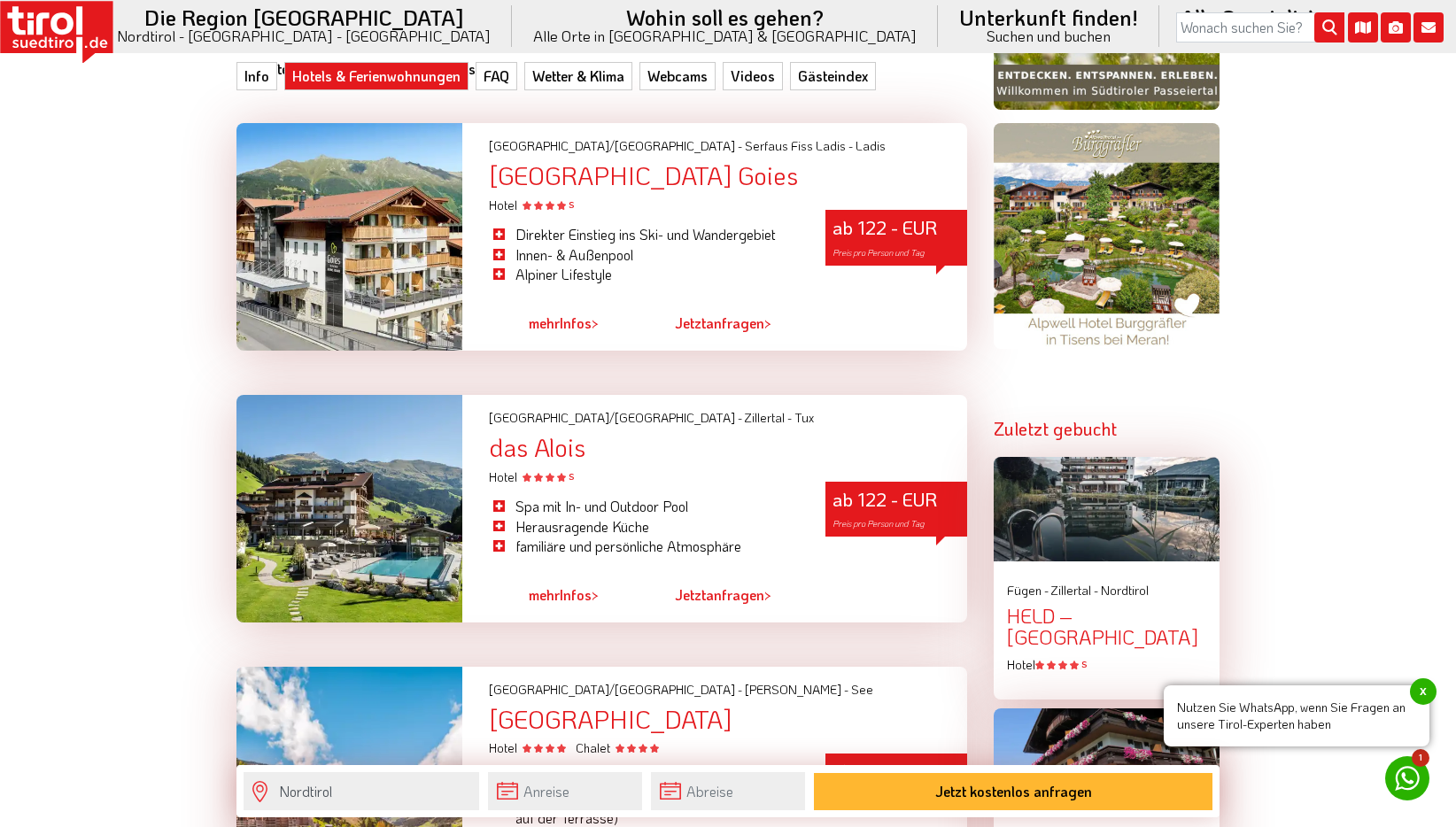
click at [436, 457] on div at bounding box center [350, 509] width 226 height 228
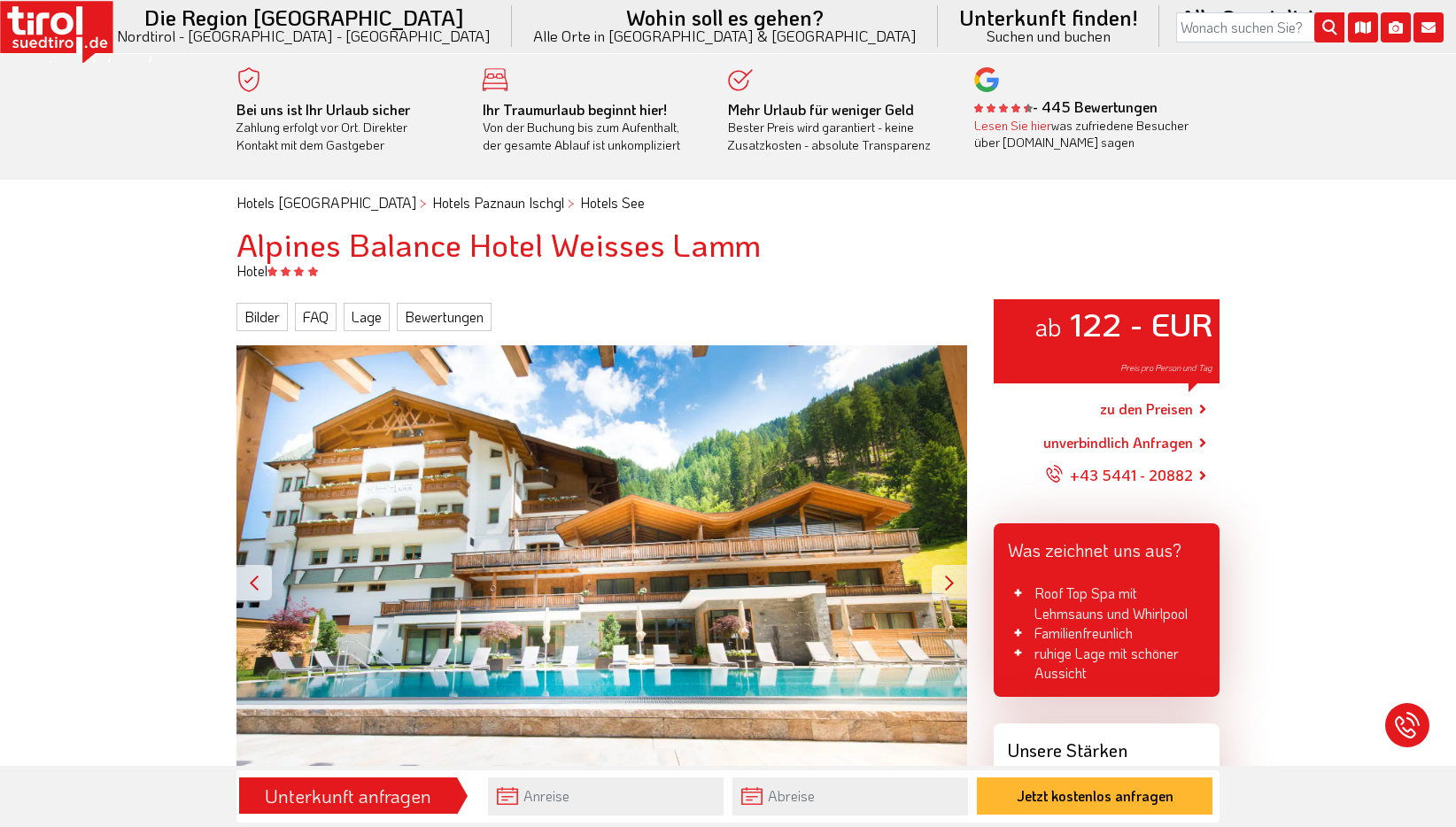
click at [950, 588] on div at bounding box center [949, 583] width 36 height 36
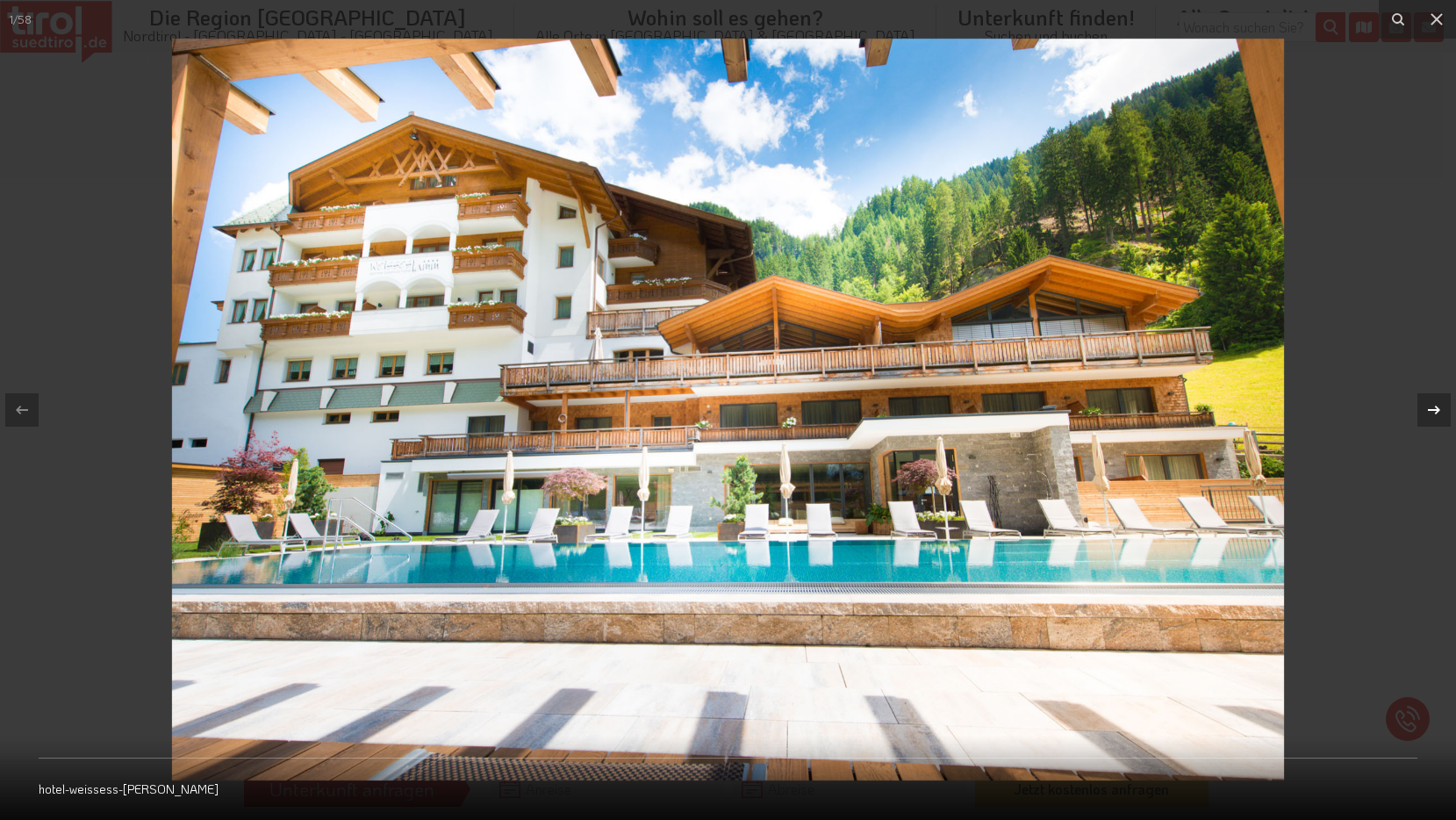
click at [1443, 410] on button at bounding box center [1425, 410] width 61 height 88
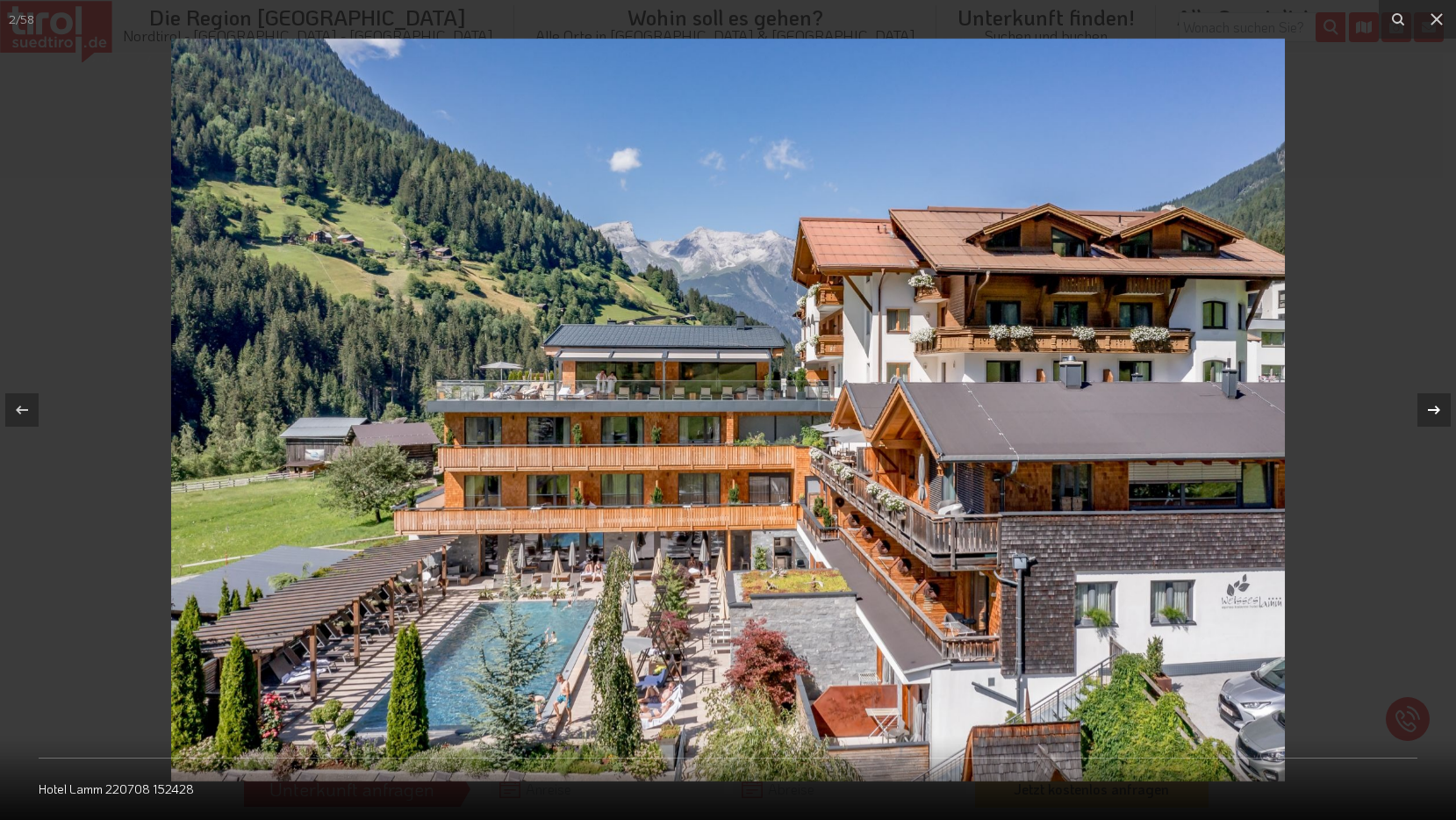
click at [1443, 407] on div at bounding box center [1434, 410] width 34 height 34
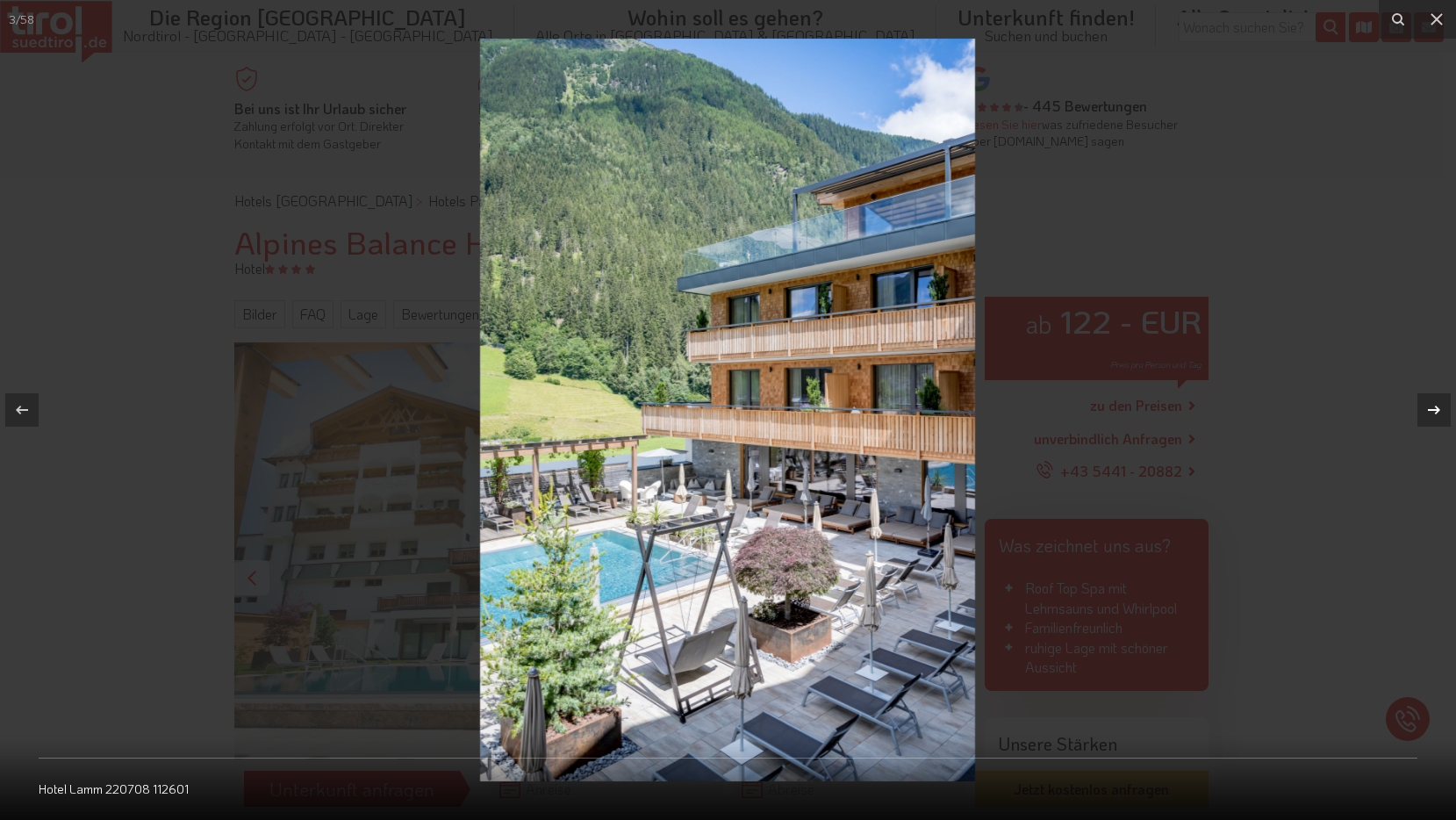
click at [1443, 407] on div at bounding box center [1434, 410] width 34 height 34
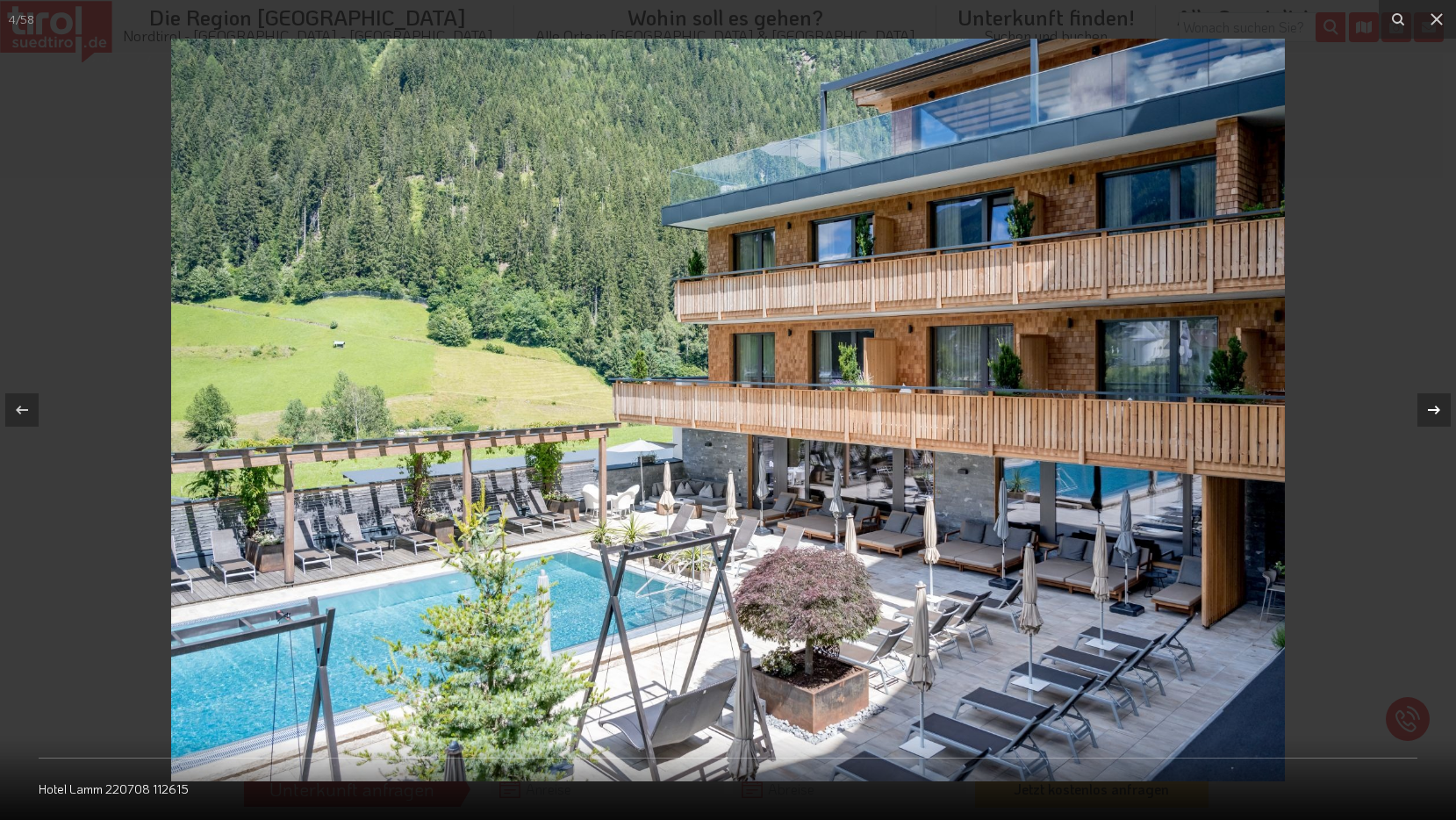
click at [1443, 407] on div at bounding box center [1434, 410] width 34 height 34
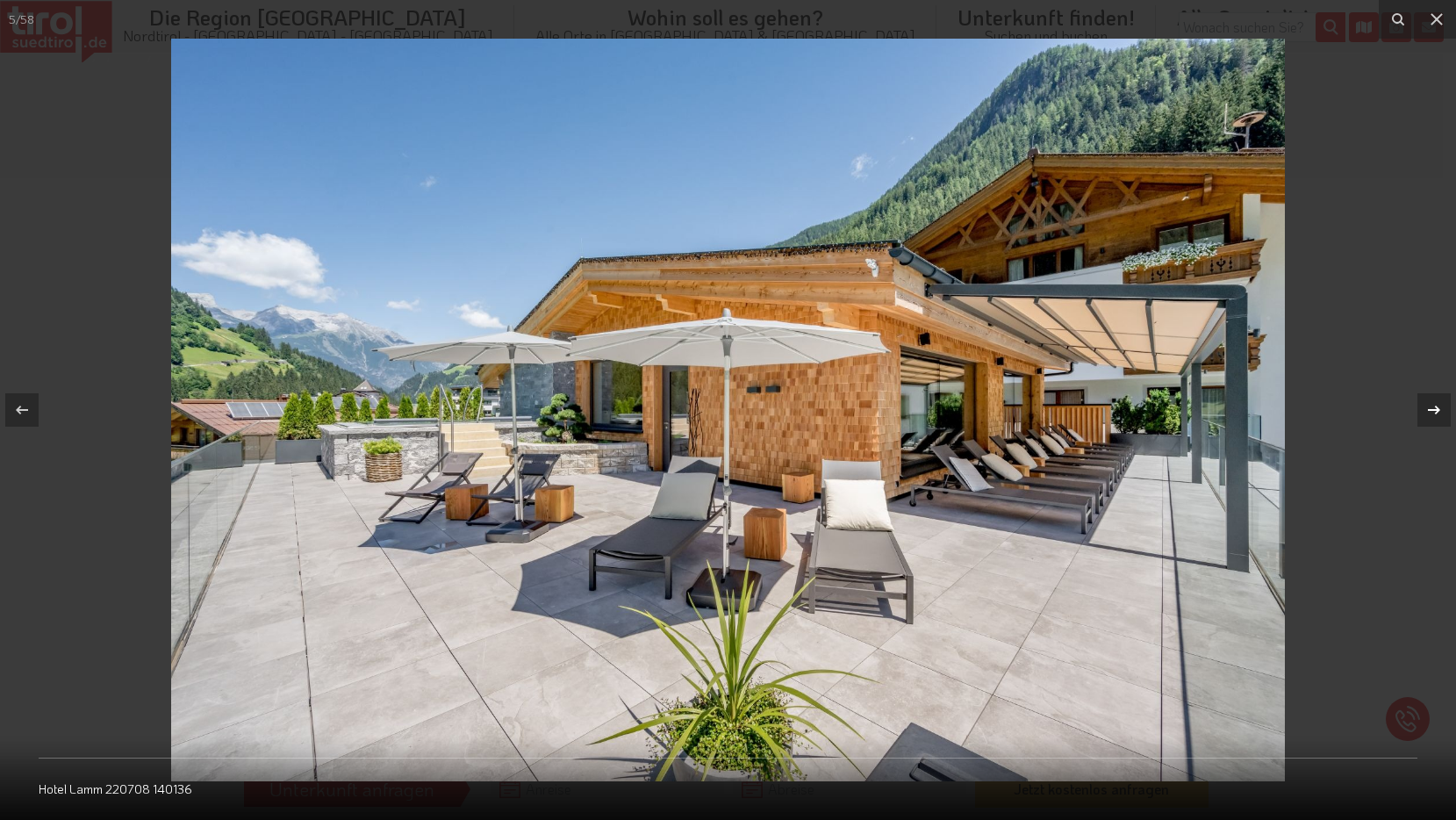
click at [1443, 407] on div at bounding box center [1434, 410] width 34 height 34
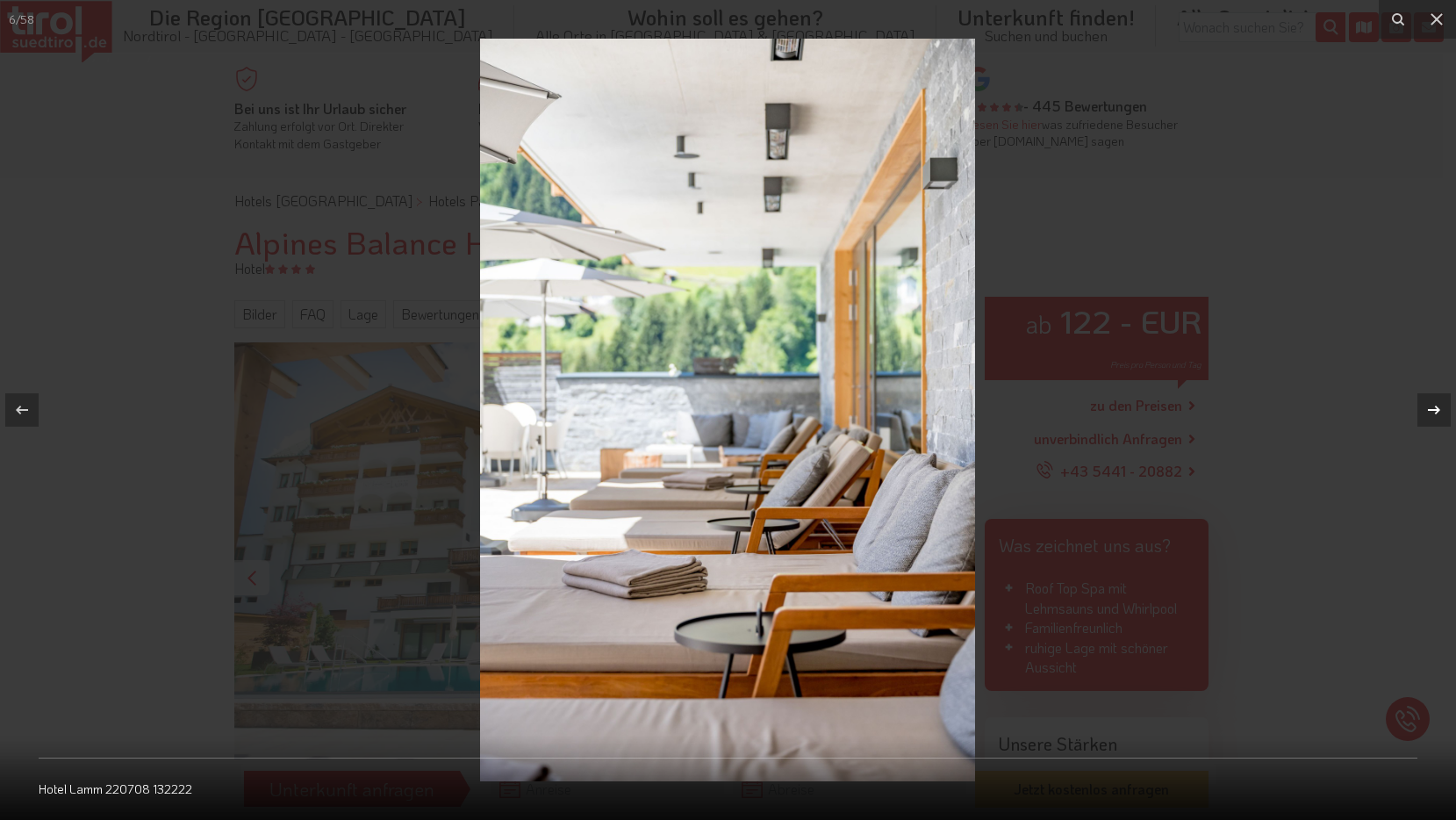
click at [1443, 407] on div at bounding box center [1434, 410] width 34 height 34
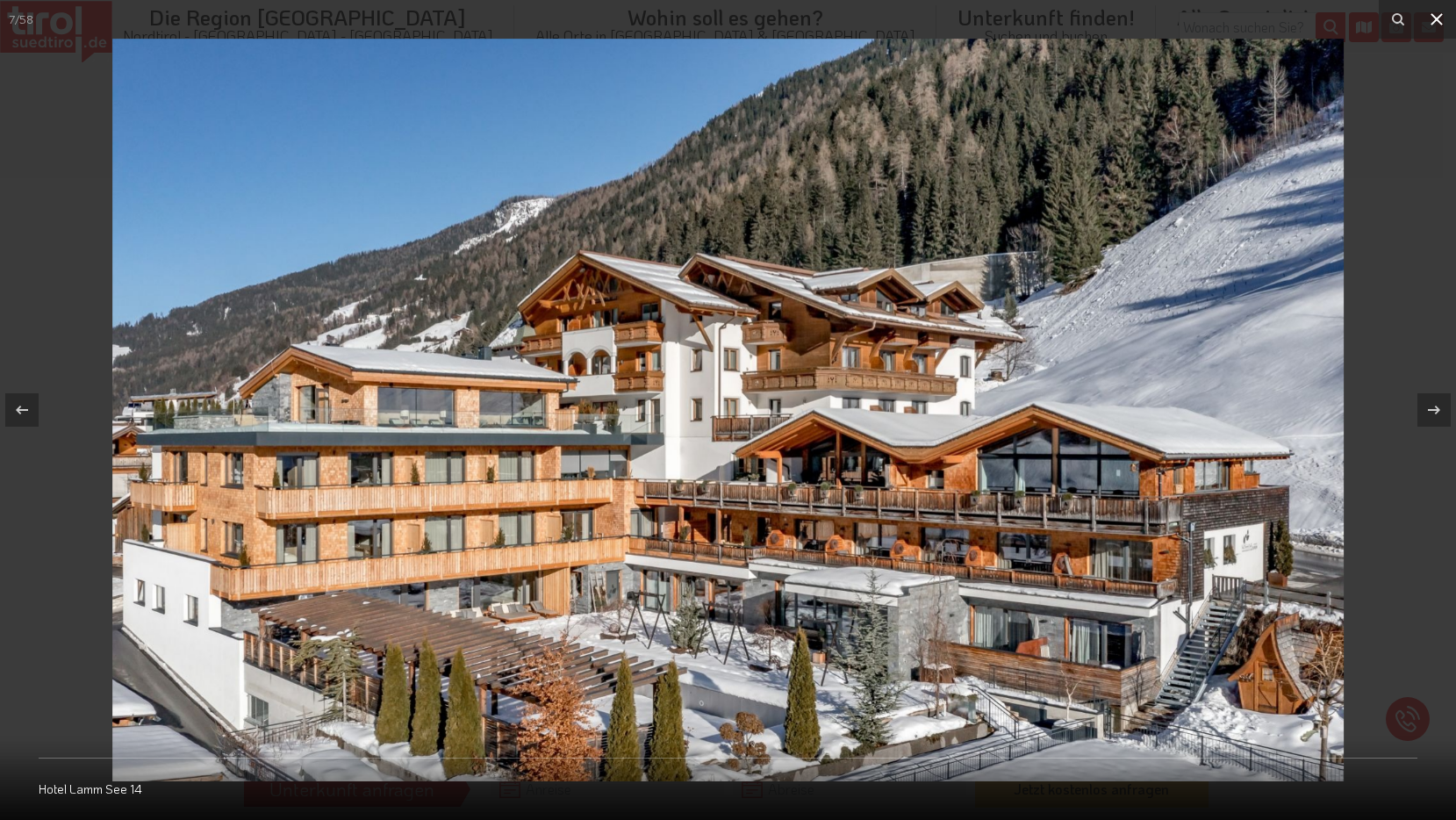
click at [1434, 10] on icon at bounding box center [1437, 19] width 21 height 21
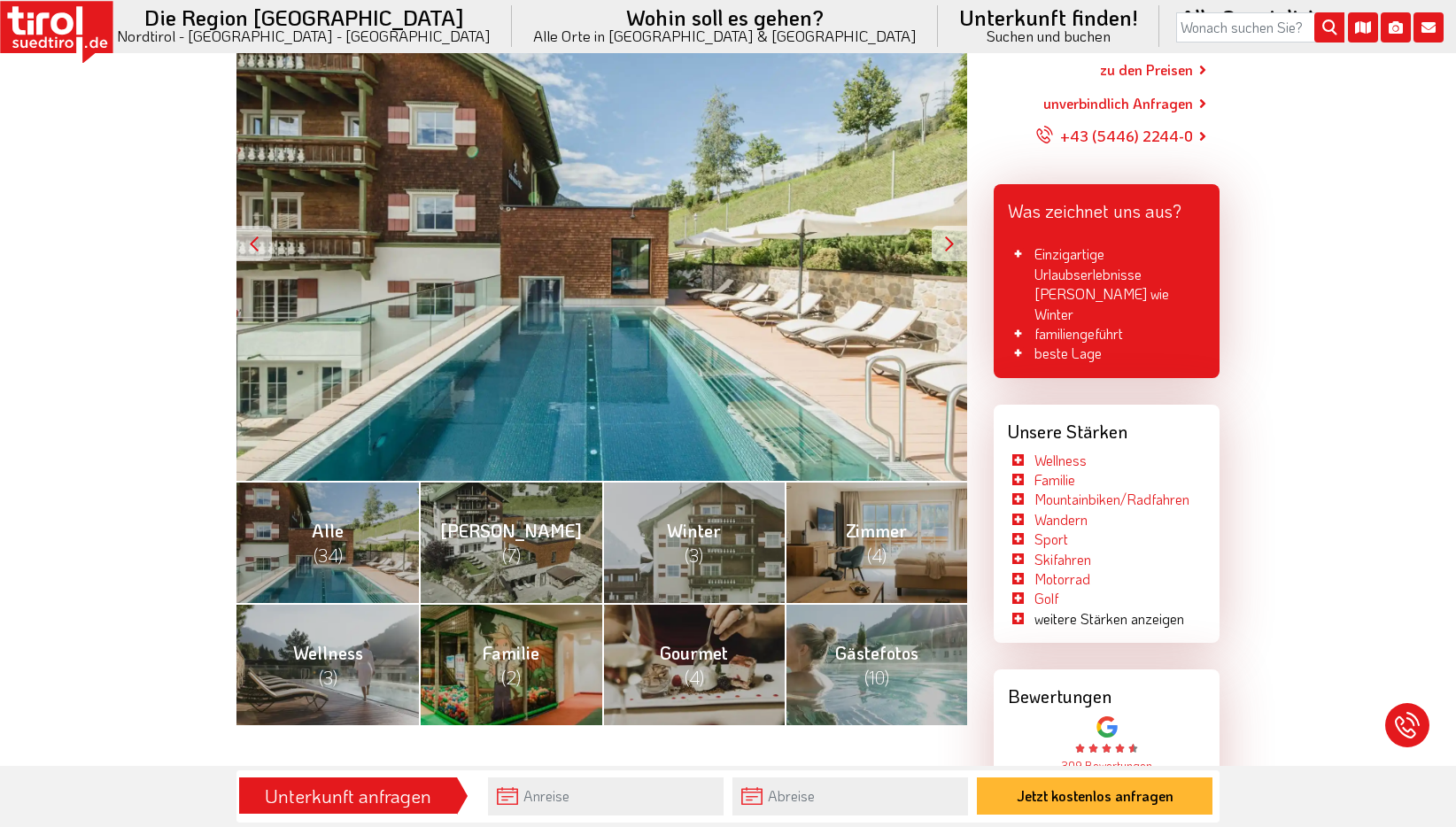
scroll to position [355, 0]
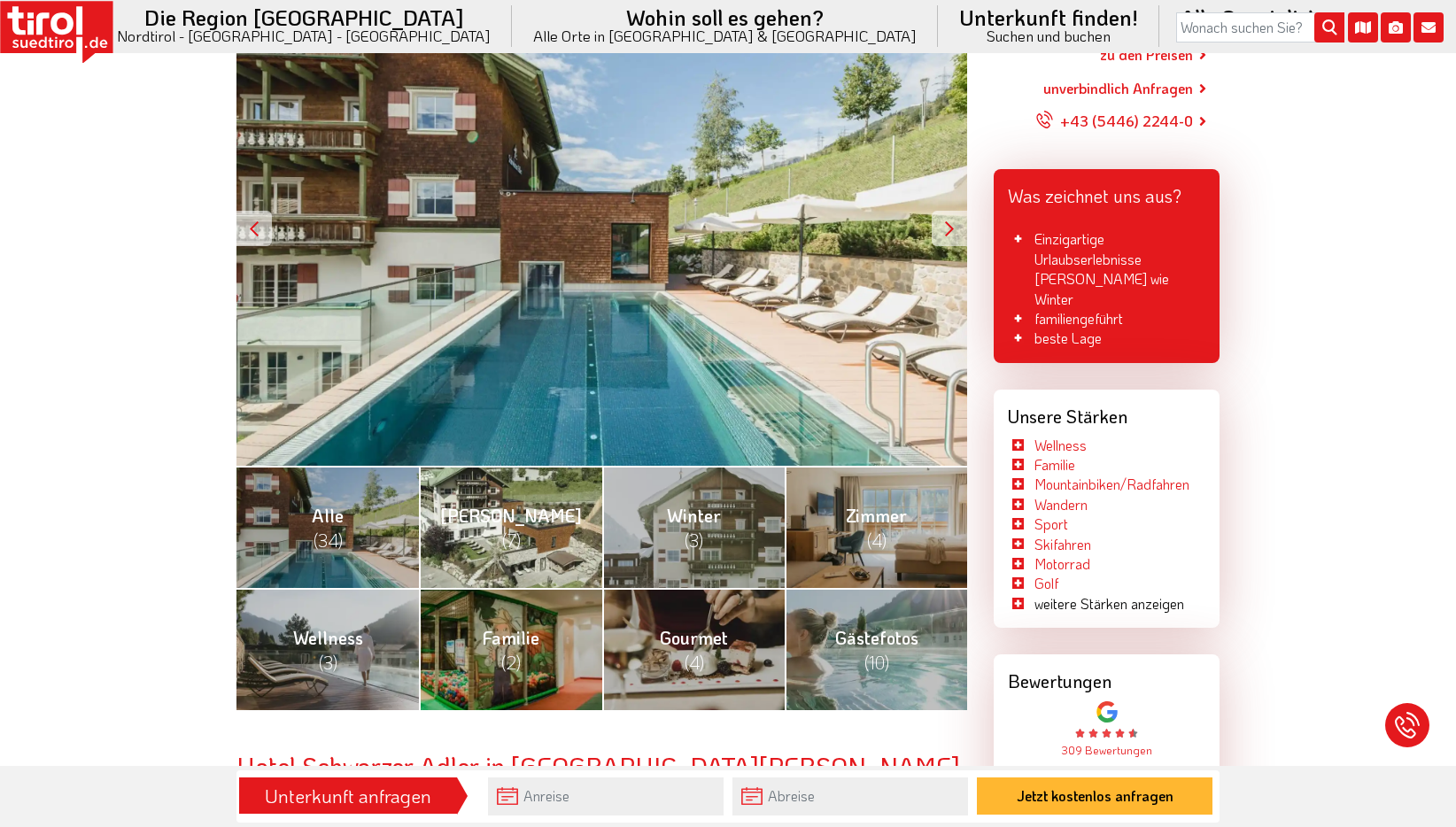
click at [509, 529] on span "(7)" at bounding box center [511, 540] width 18 height 23
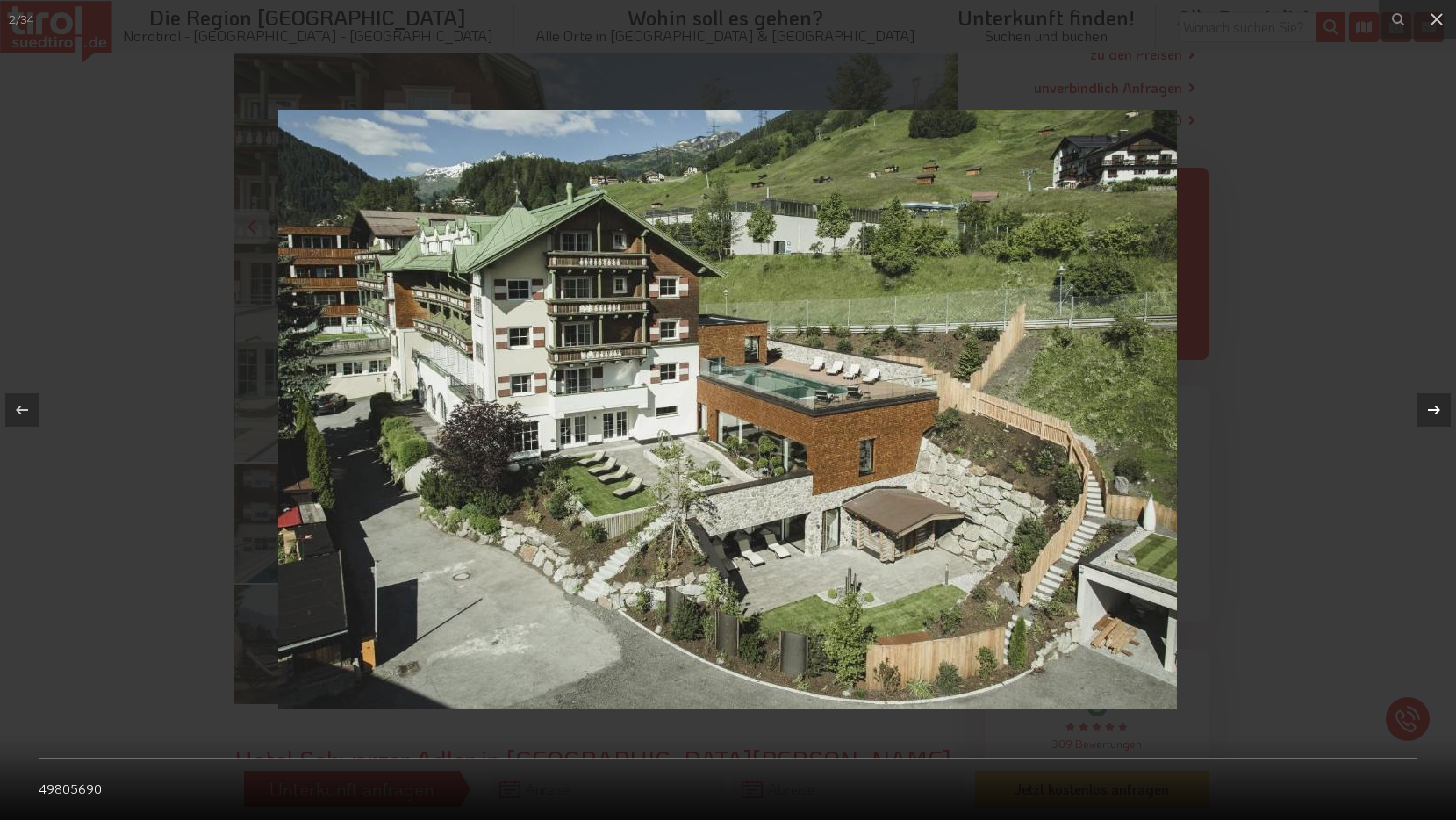
click at [1433, 412] on icon at bounding box center [1434, 410] width 21 height 21
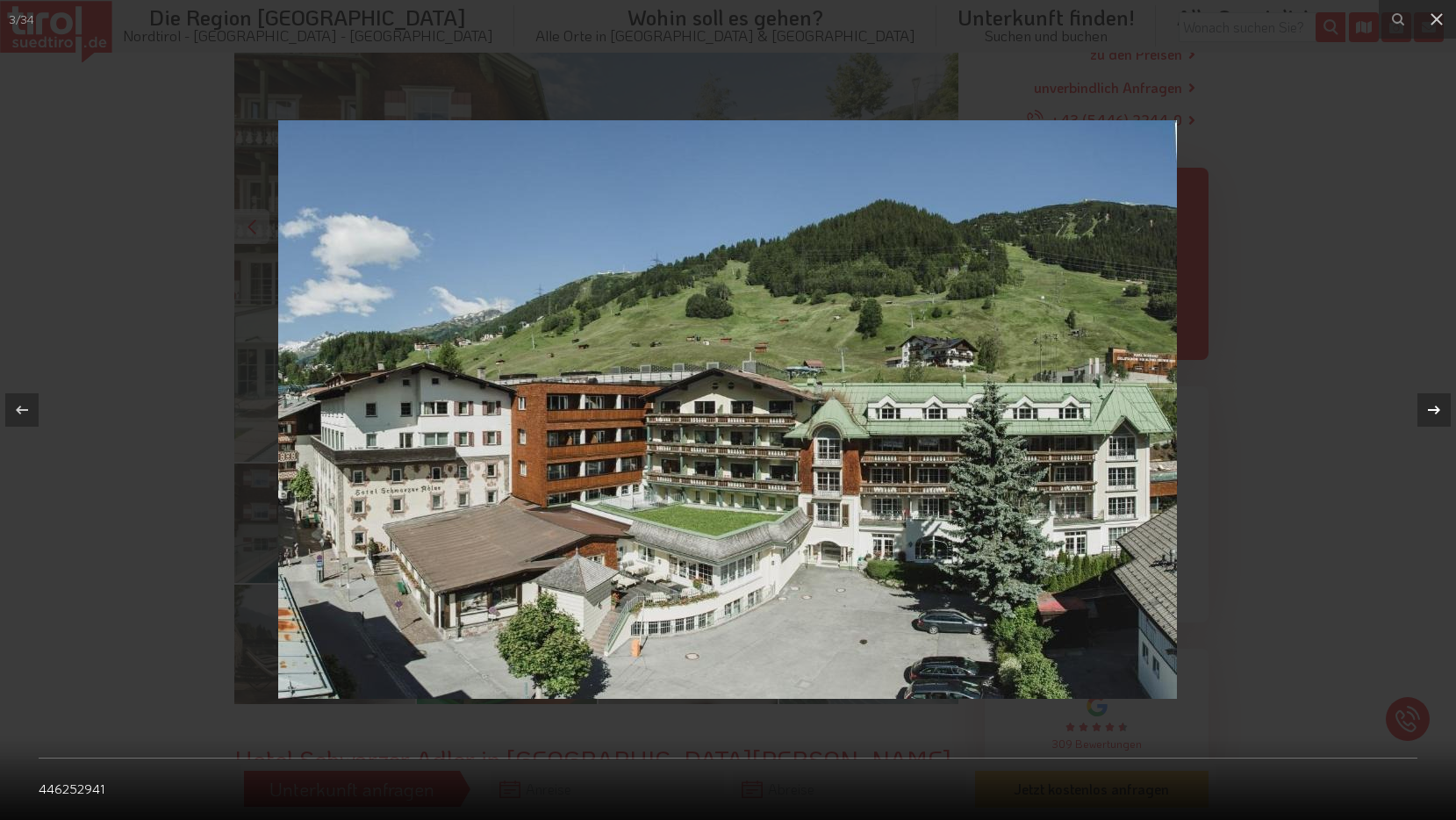
click at [1433, 412] on icon at bounding box center [1434, 410] width 21 height 21
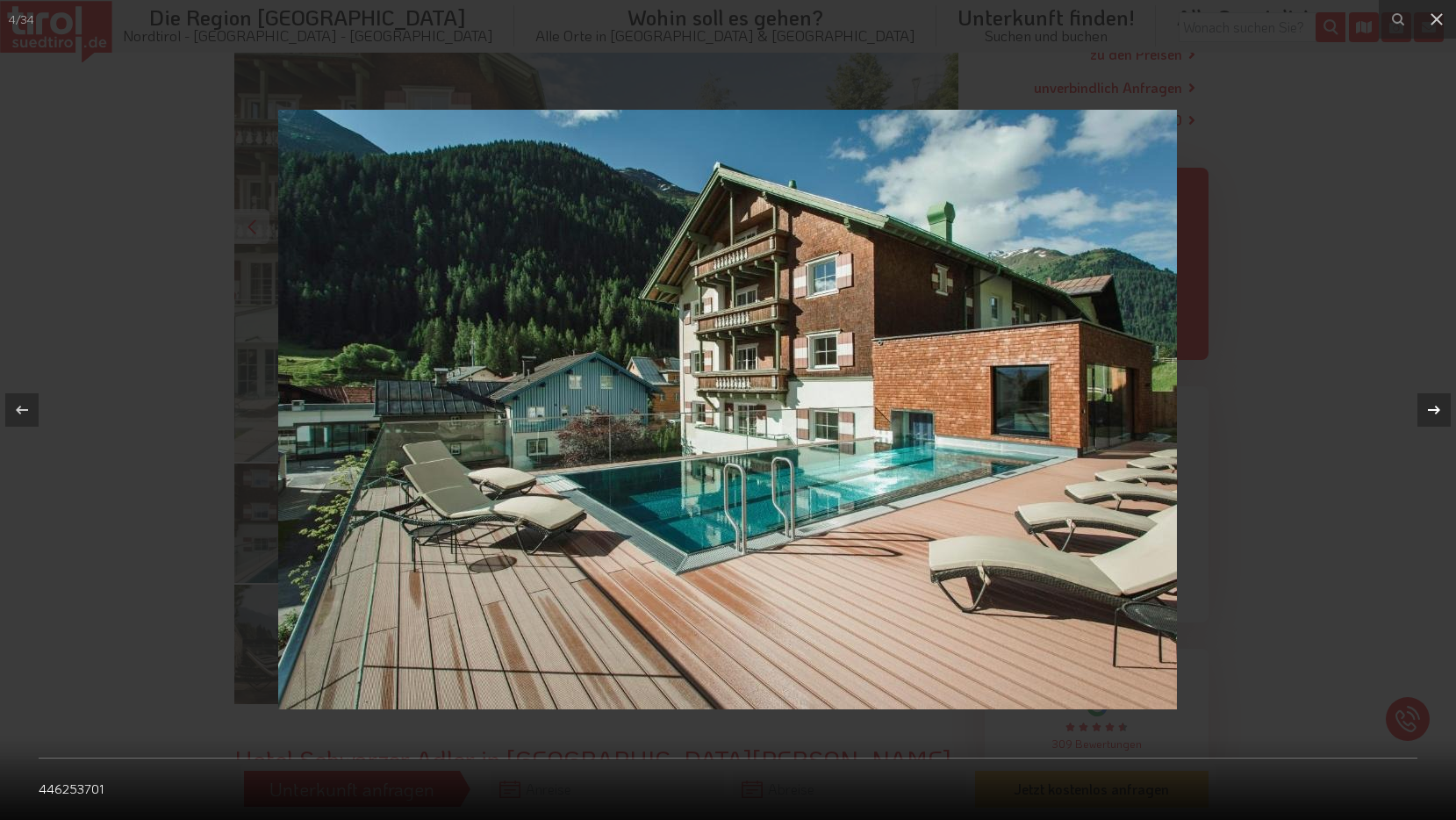
click at [1433, 412] on icon at bounding box center [1434, 410] width 21 height 21
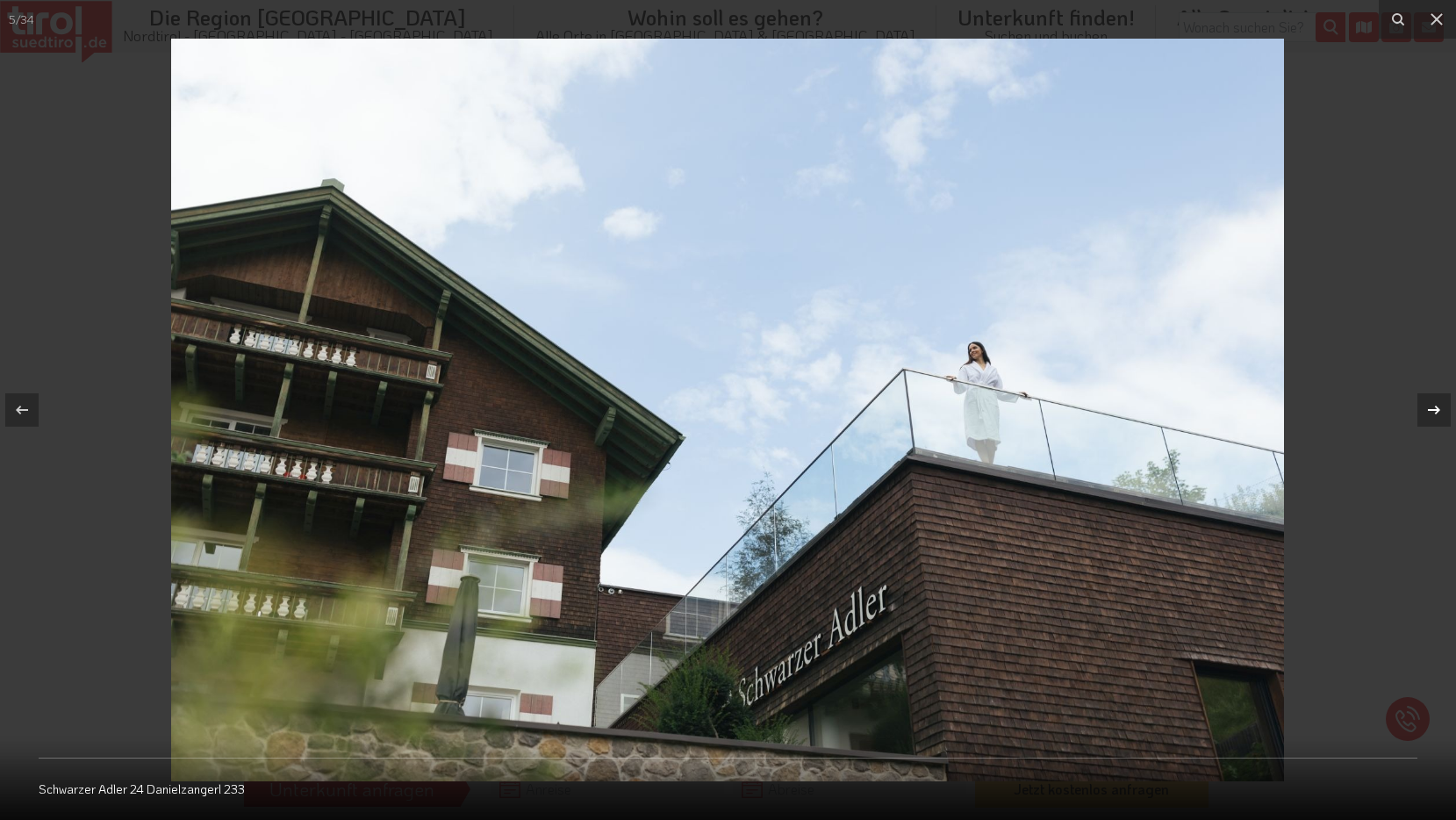
click at [1433, 412] on icon at bounding box center [1434, 410] width 21 height 21
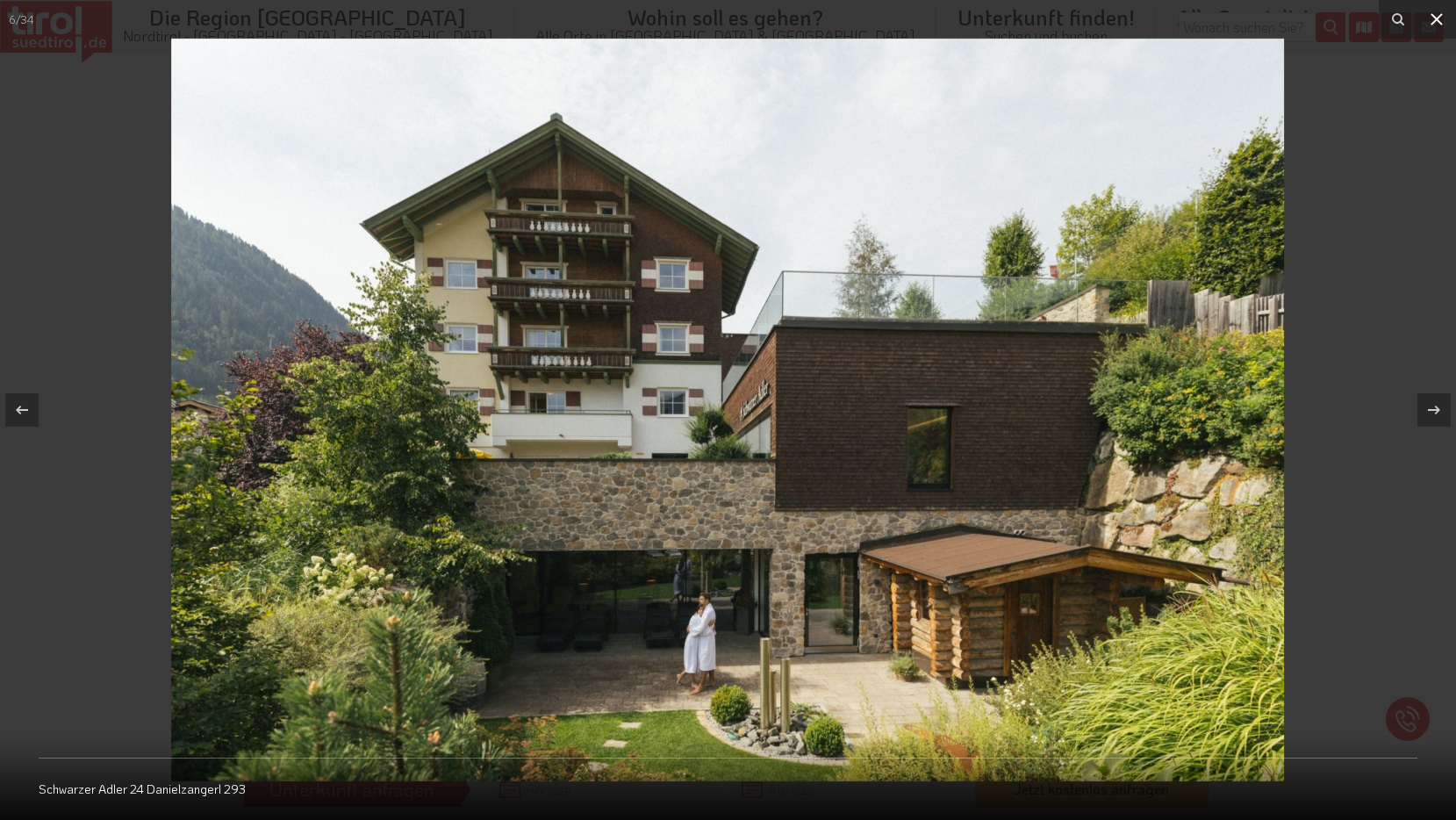
click at [1443, 16] on icon at bounding box center [1437, 19] width 21 height 21
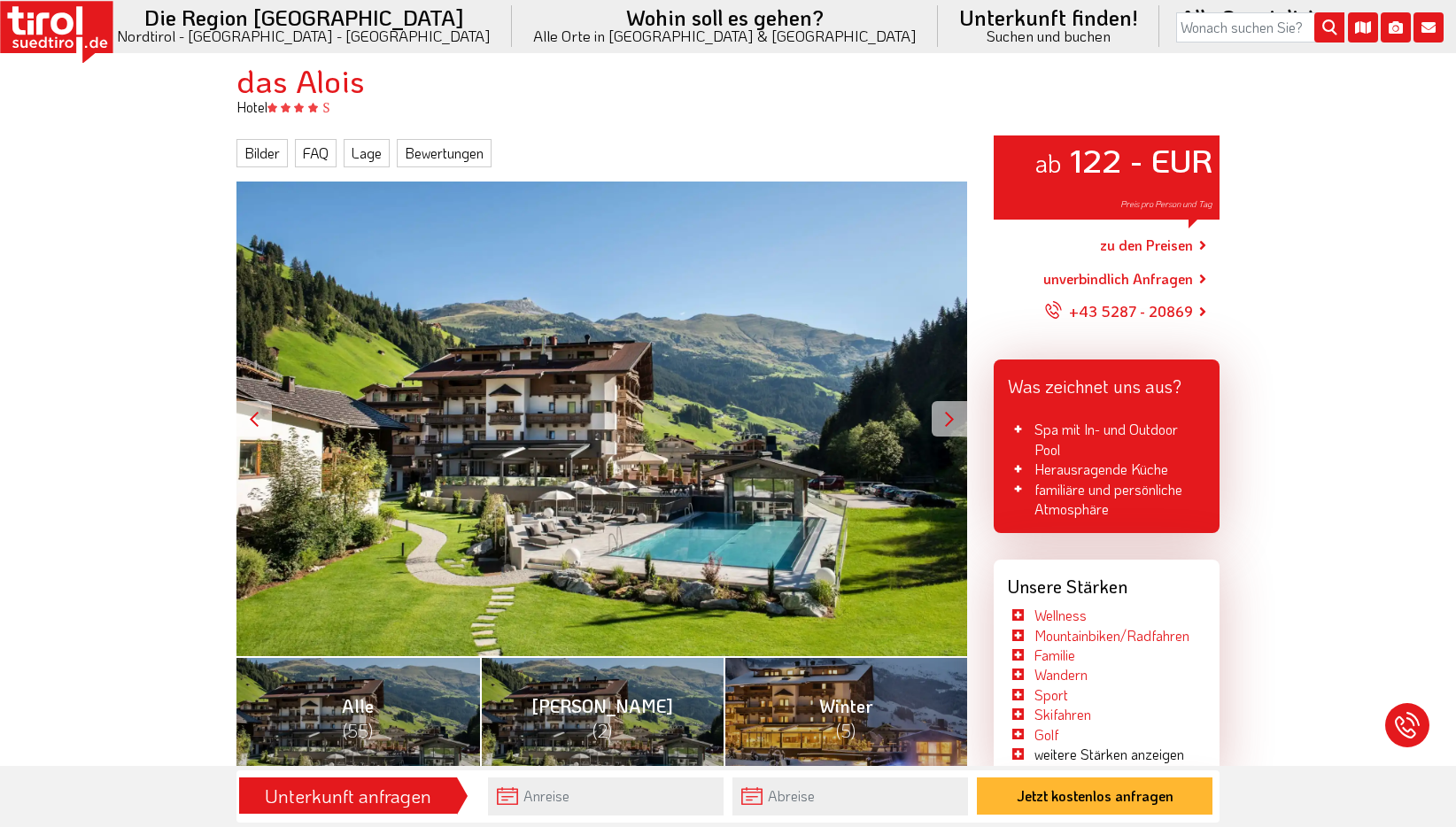
scroll to position [177, 0]
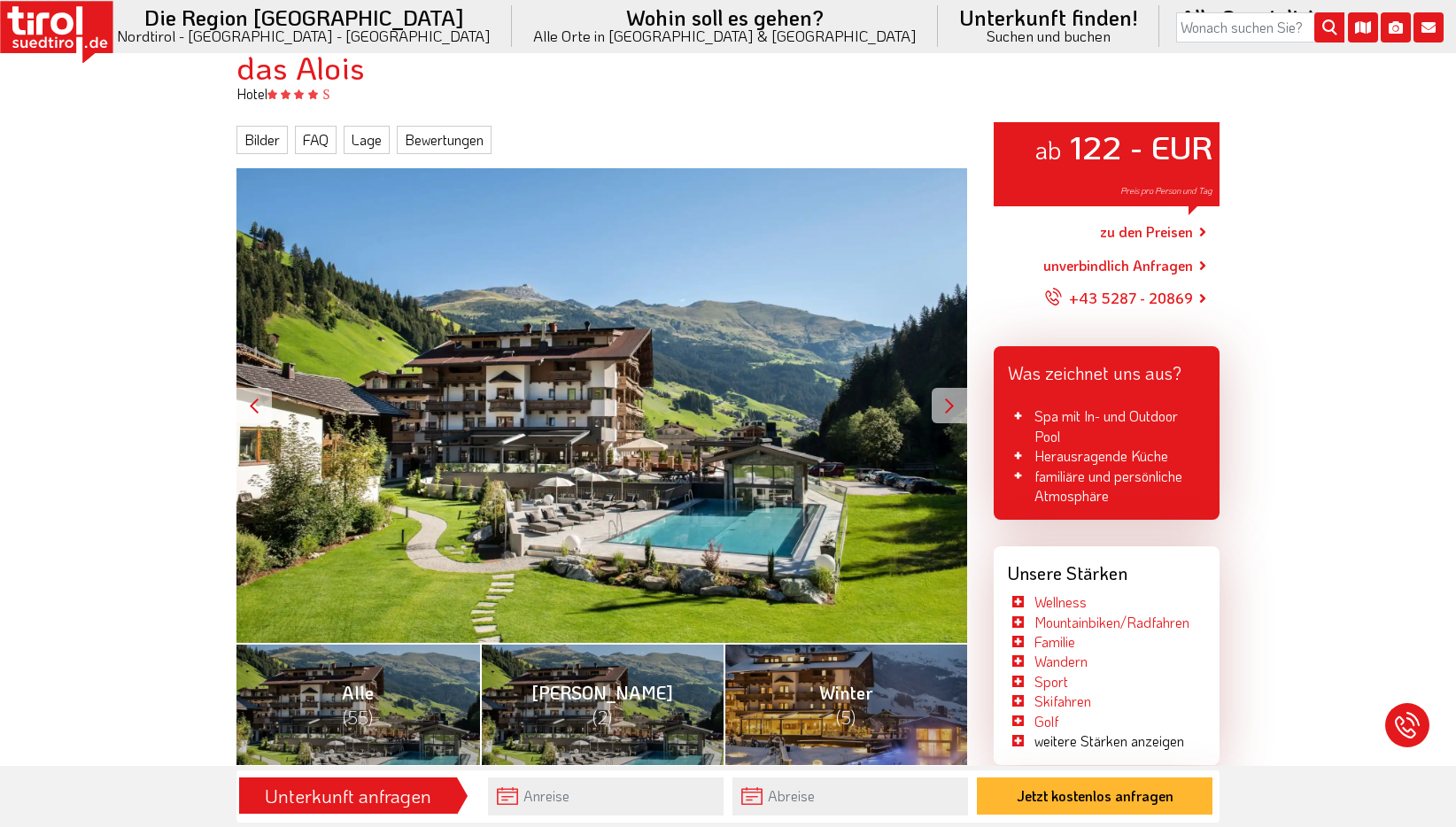
click at [699, 457] on div "ab 122 - EUR Preis pro Person und Tag" at bounding box center [602, 405] width 730 height 474
click at [940, 403] on div at bounding box center [949, 405] width 36 height 36
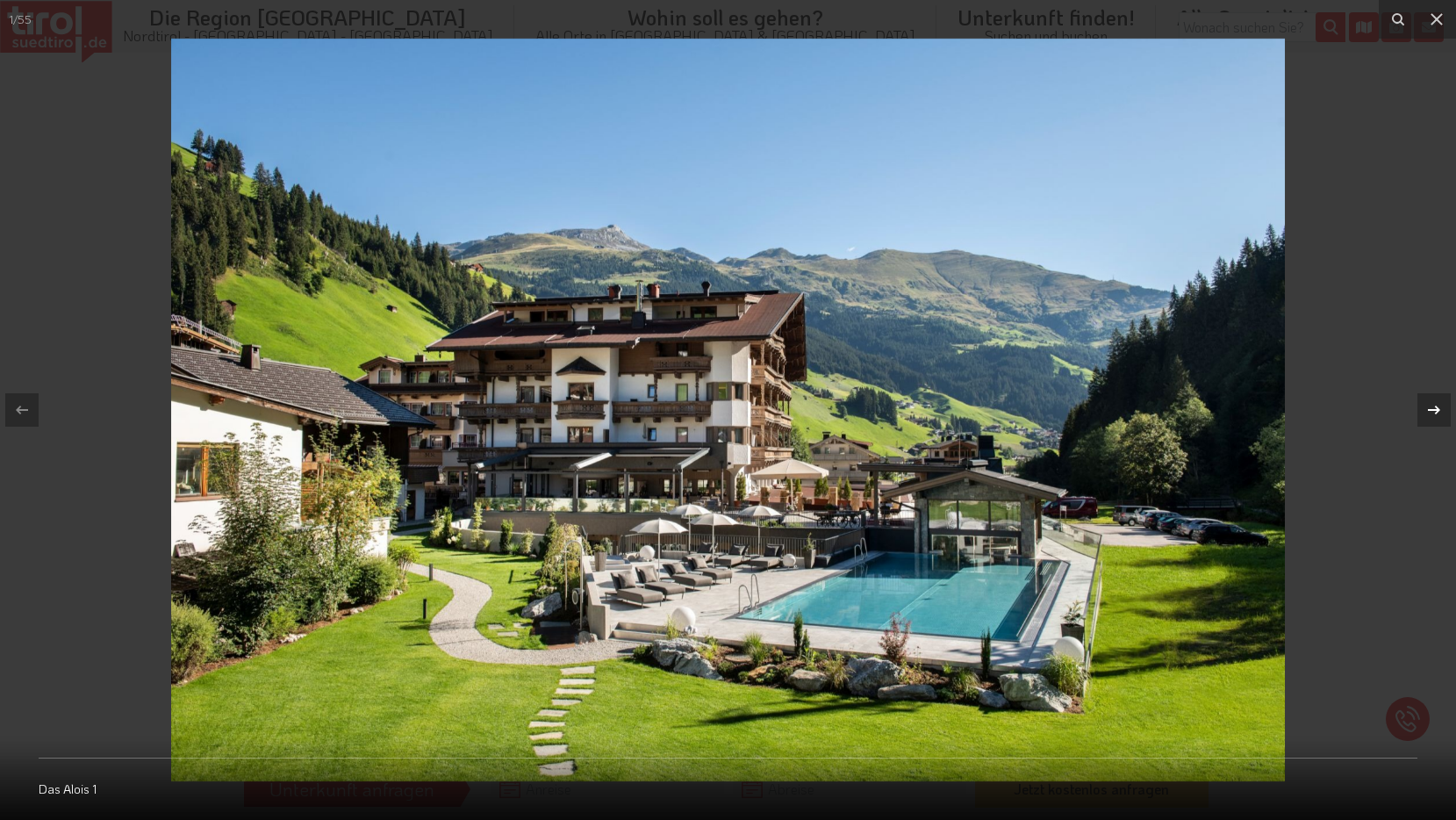
click at [1421, 404] on div at bounding box center [1434, 410] width 34 height 34
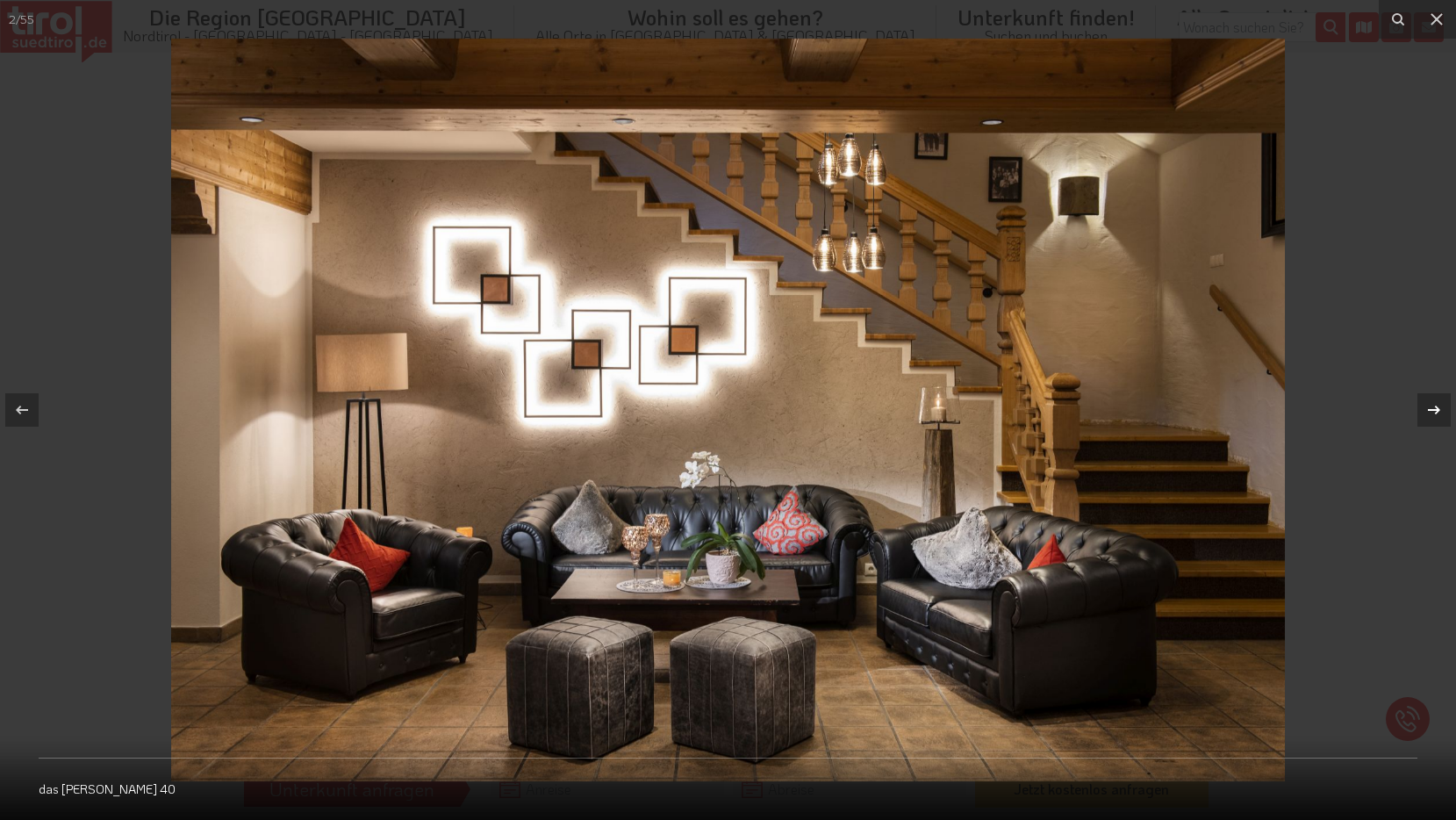
click at [1421, 404] on div at bounding box center [1434, 410] width 34 height 34
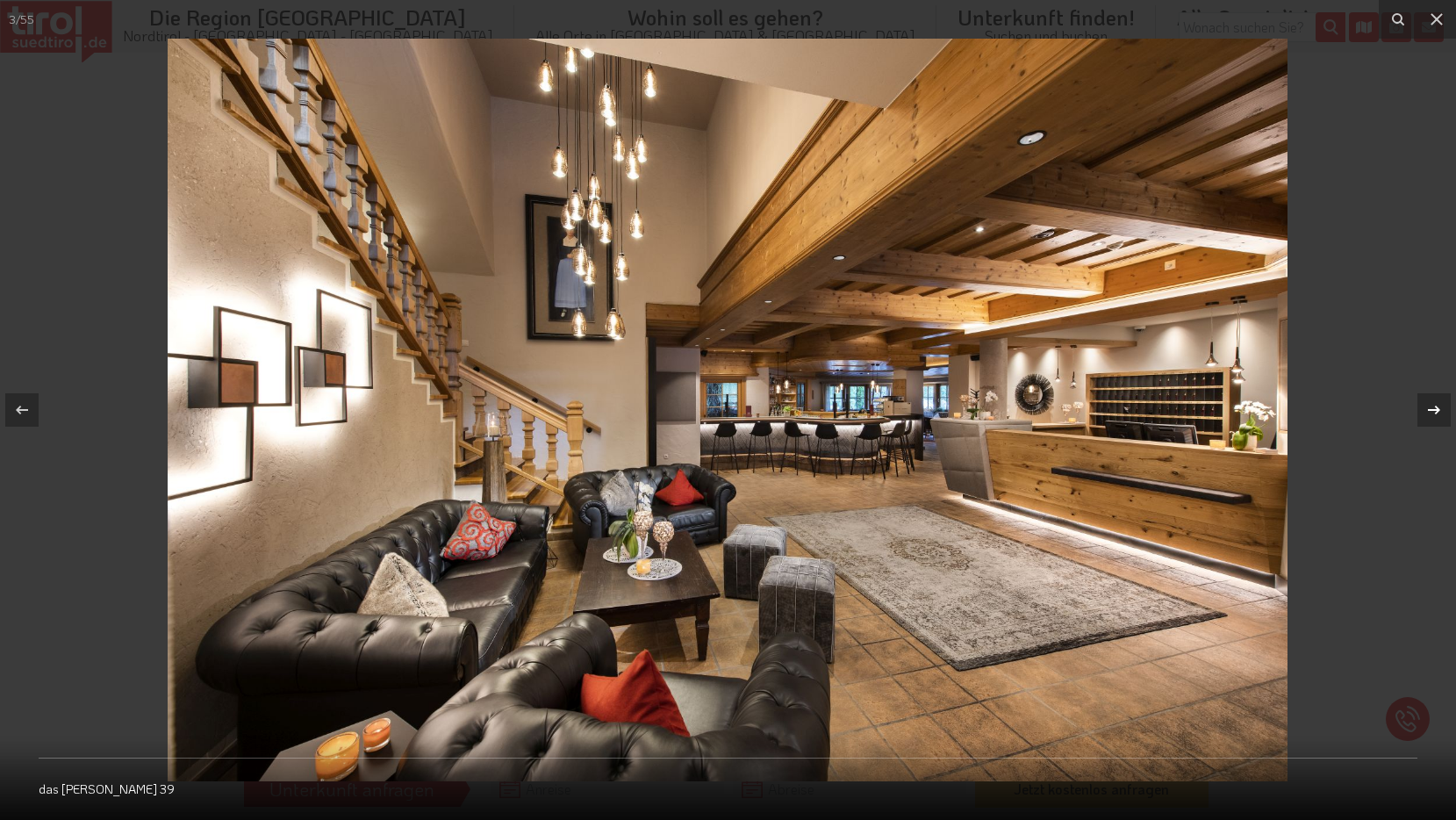
click at [1421, 404] on div at bounding box center [1434, 410] width 34 height 34
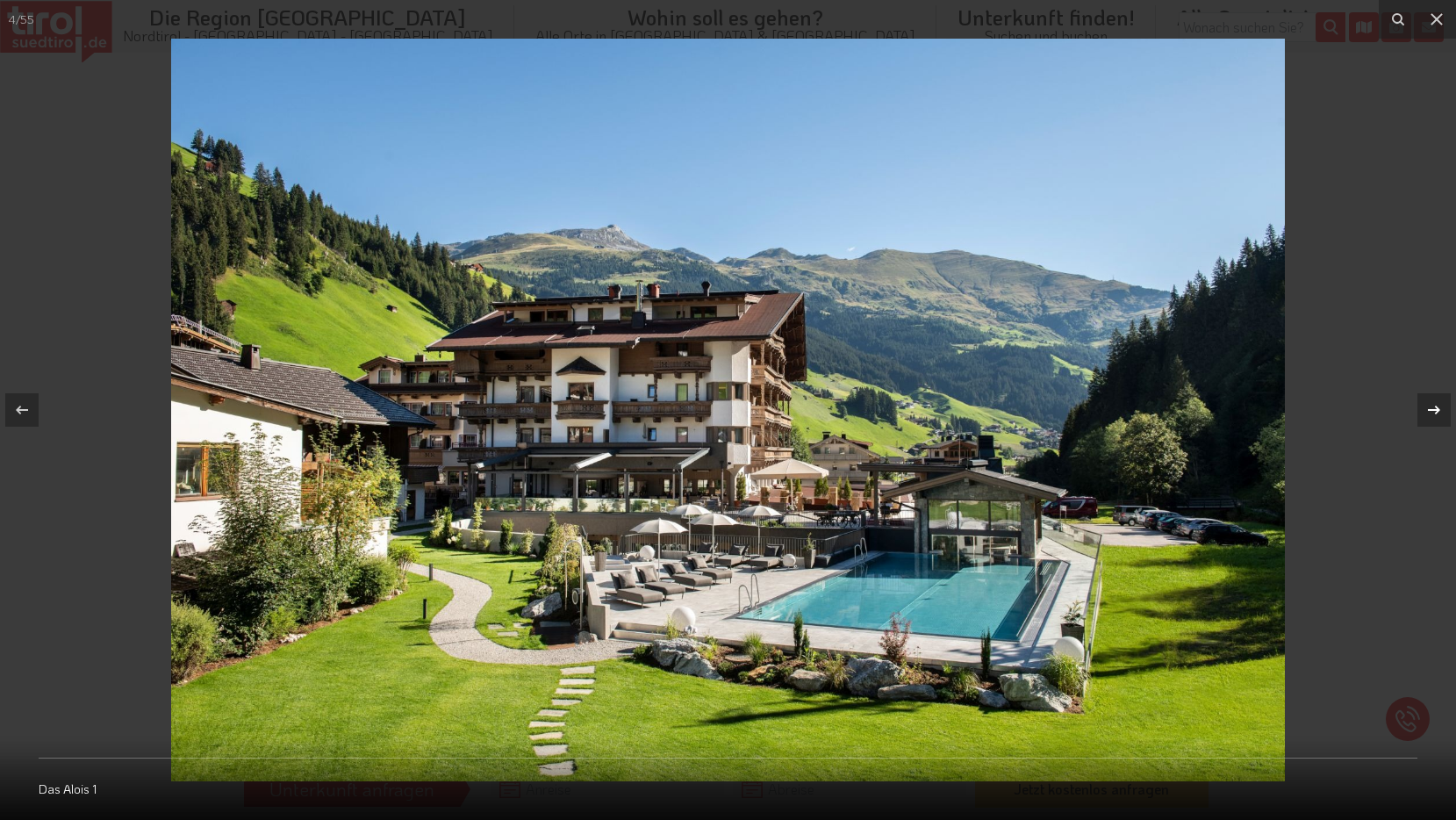
click at [1421, 404] on div at bounding box center [1434, 410] width 34 height 34
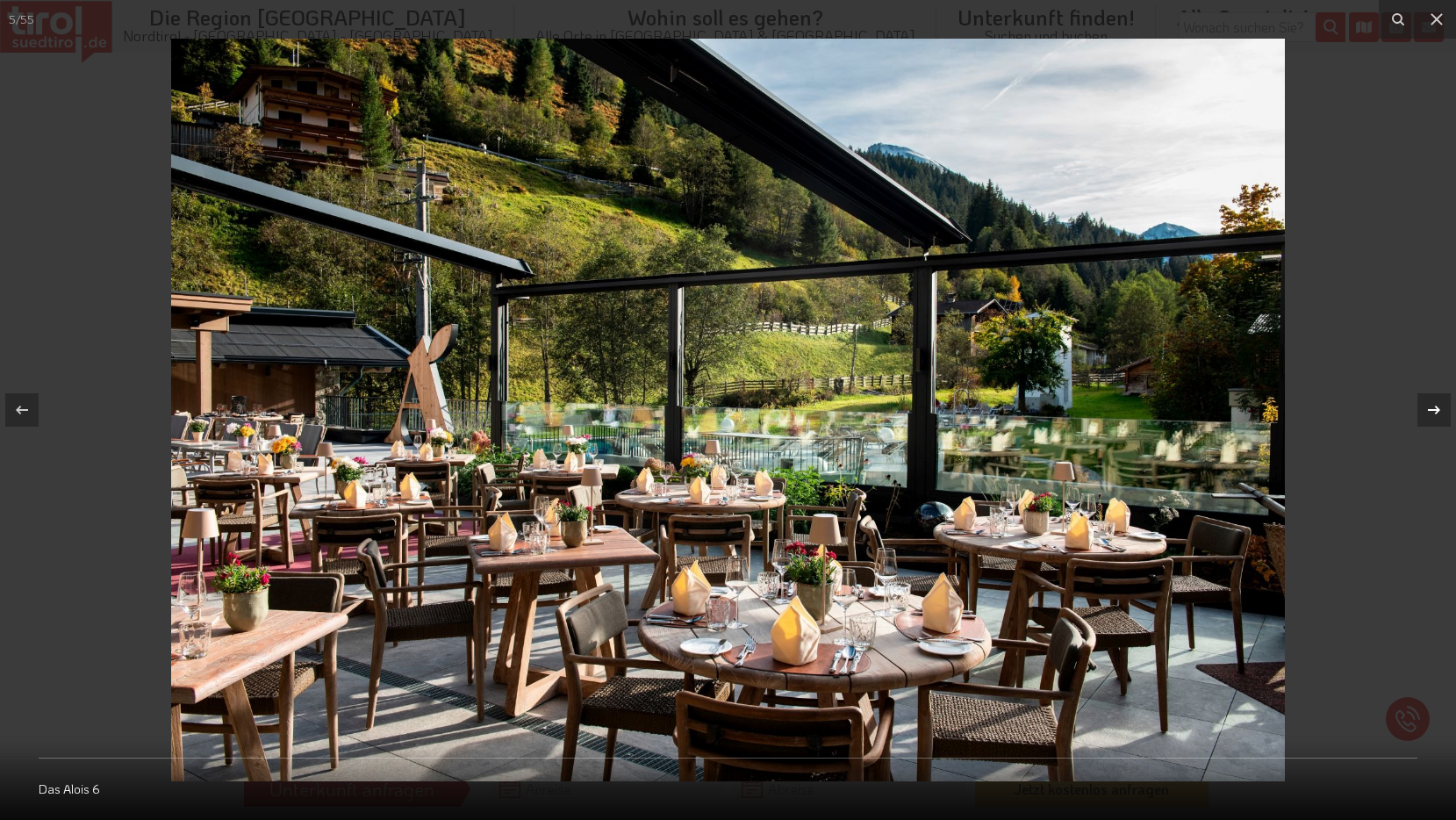
click at [1421, 404] on div at bounding box center [1434, 410] width 34 height 34
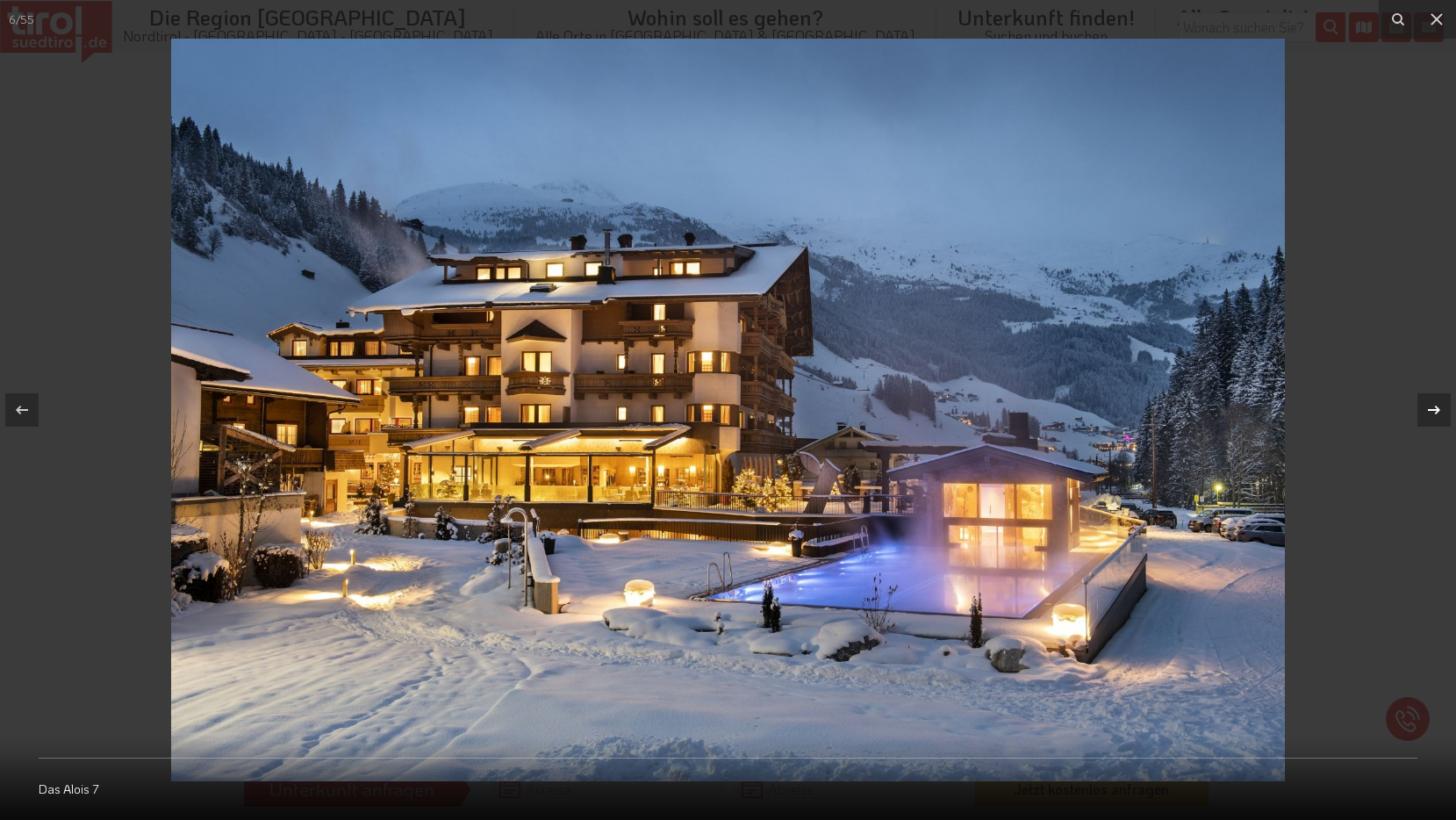
click at [1421, 404] on div at bounding box center [1434, 410] width 34 height 34
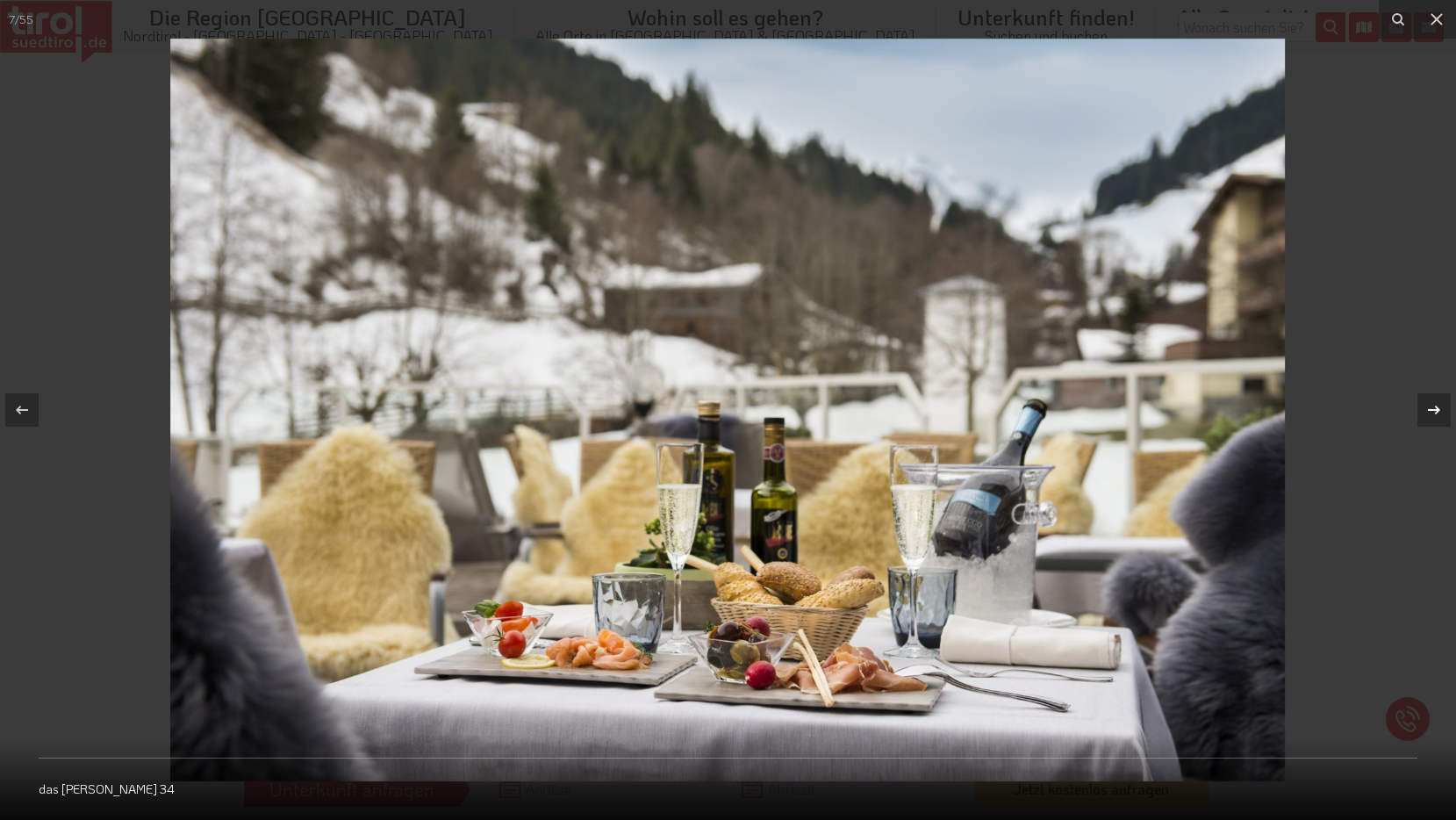
click at [1421, 404] on div at bounding box center [1434, 410] width 34 height 34
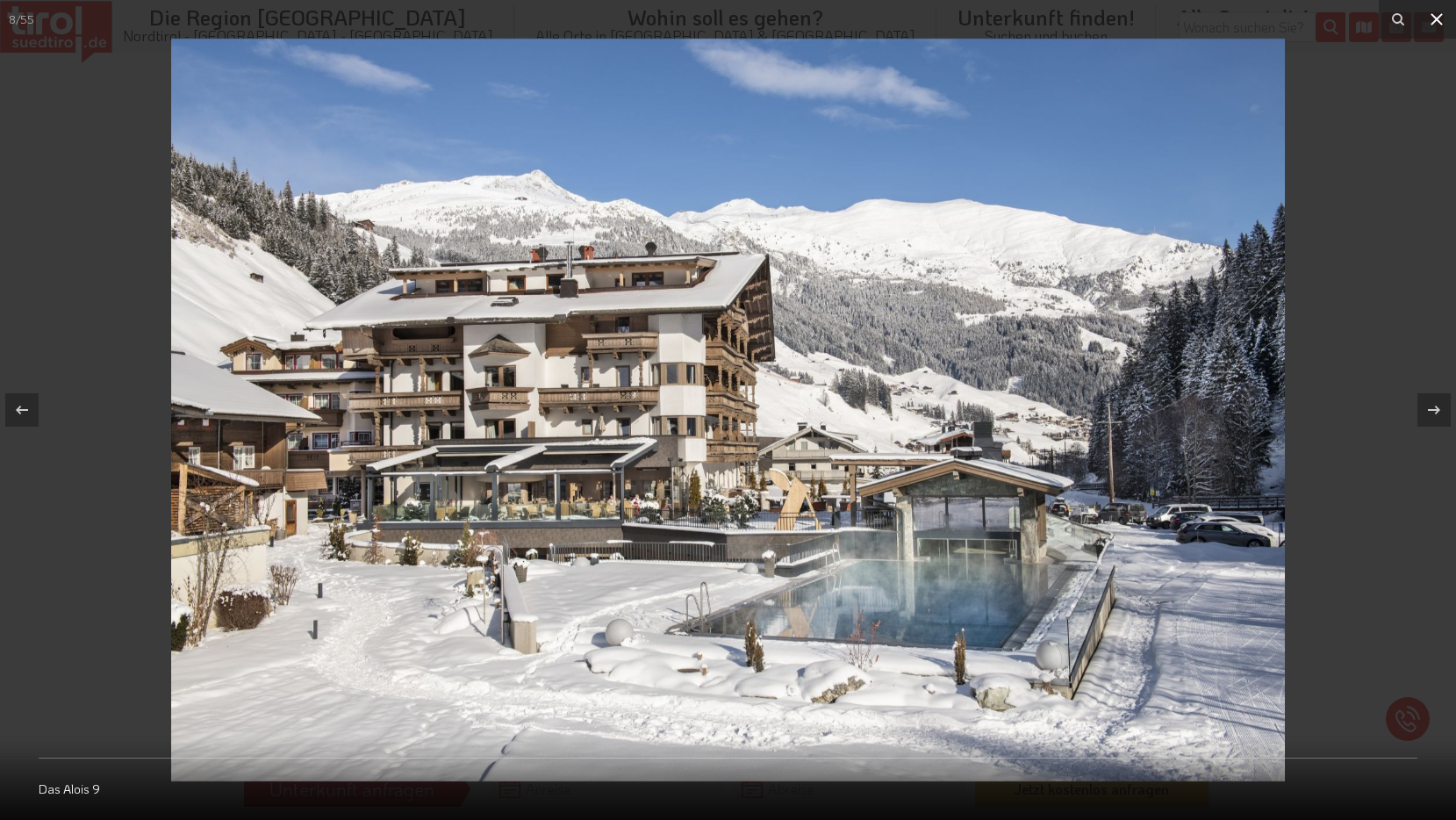
click at [1441, 14] on icon at bounding box center [1437, 19] width 21 height 21
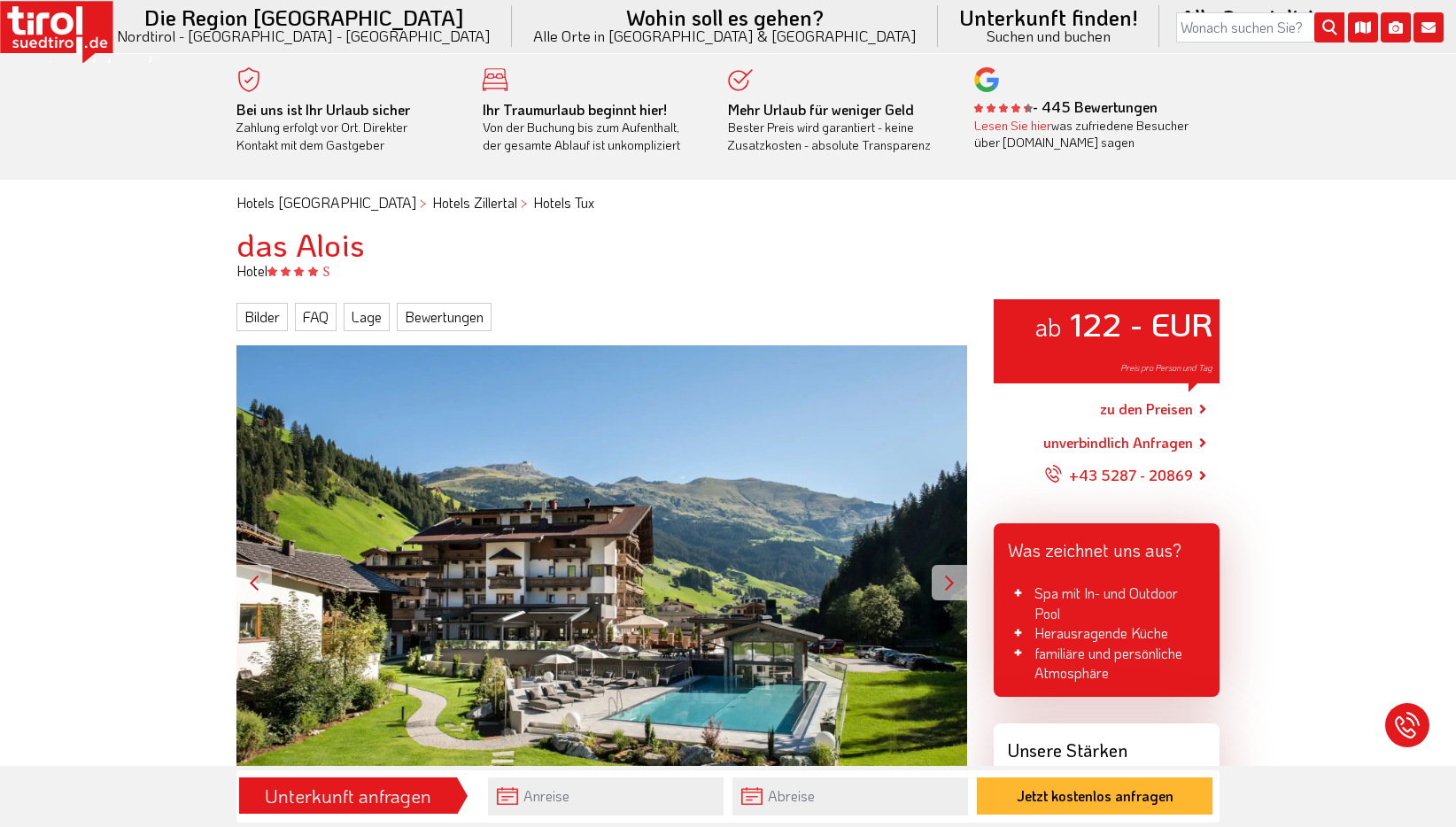
click at [449, 658] on div "ab 122 - EUR Preis pro Person und Tag" at bounding box center [602, 582] width 730 height 474
drag, startPoint x: 235, startPoint y: 254, endPoint x: 383, endPoint y: 247, distance: 148.2
click at [383, 247] on div "das Alois" at bounding box center [728, 244] width 1010 height 36
copy h1 "das Alois"
